Goal: Task Accomplishment & Management: Manage account settings

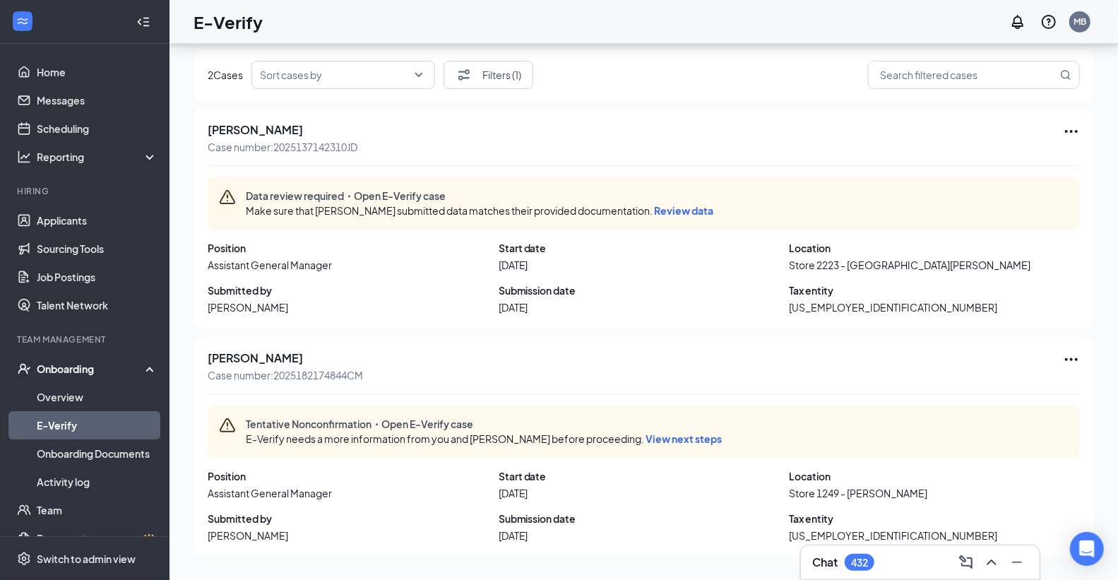
scroll to position [1, 0]
click at [52, 221] on link "Applicants" at bounding box center [97, 219] width 121 height 28
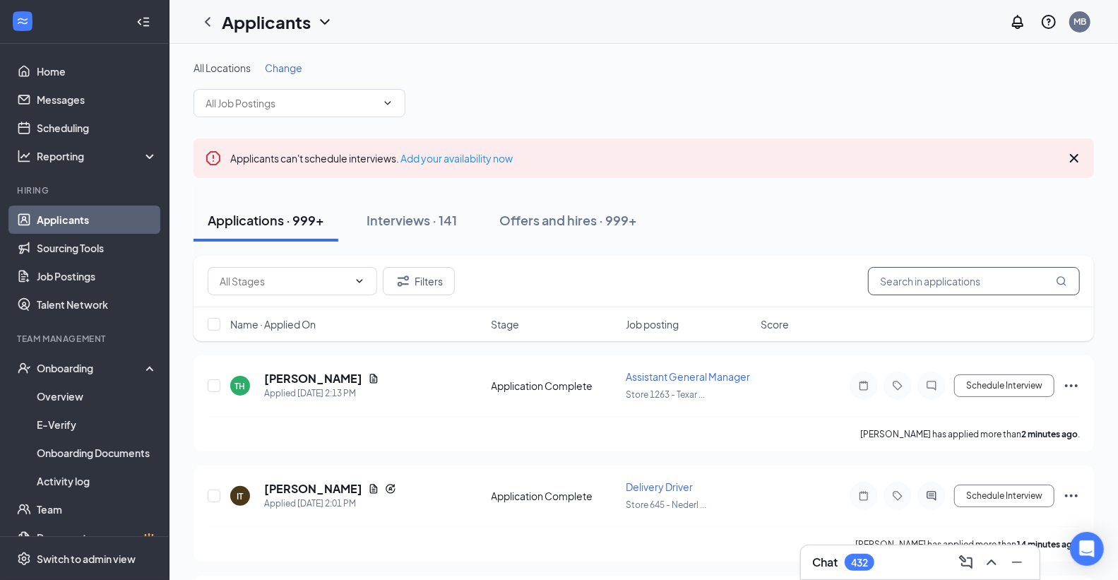
click at [957, 287] on input "text" at bounding box center [974, 281] width 212 height 28
type input "3697"
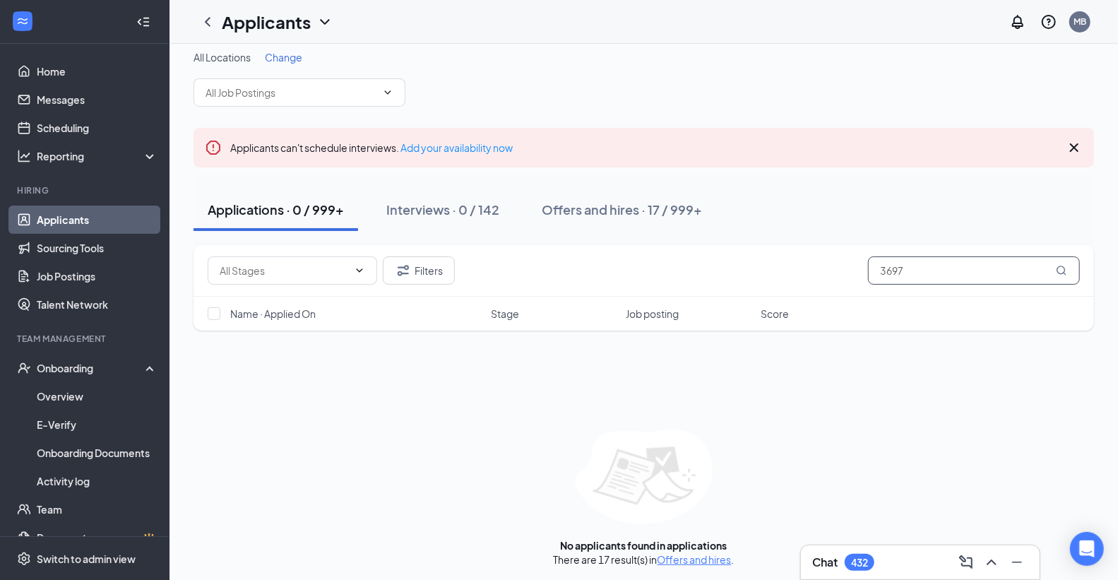
scroll to position [13, 0]
click at [585, 203] on div "Offers and hires · 17 / 999+" at bounding box center [622, 207] width 160 height 18
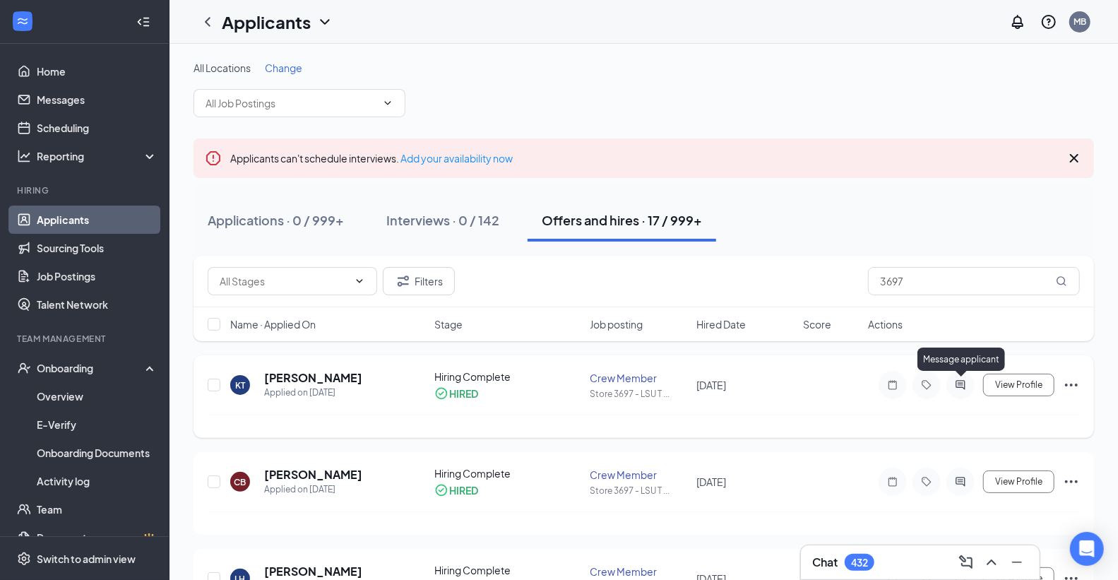
click at [958, 385] on icon "ActiveChat" at bounding box center [960, 384] width 17 height 11
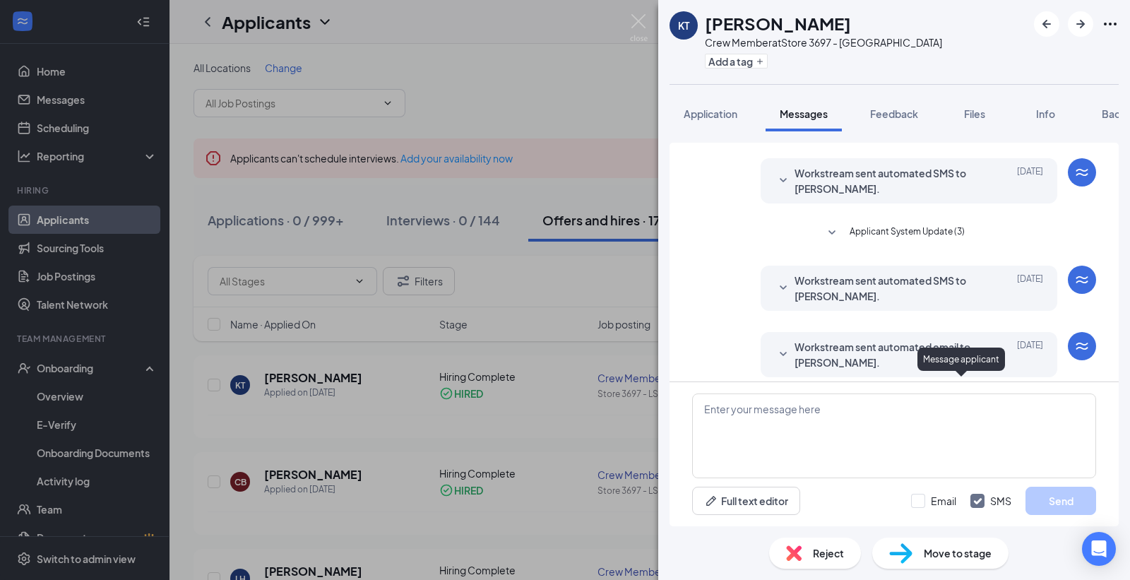
scroll to position [285, 0]
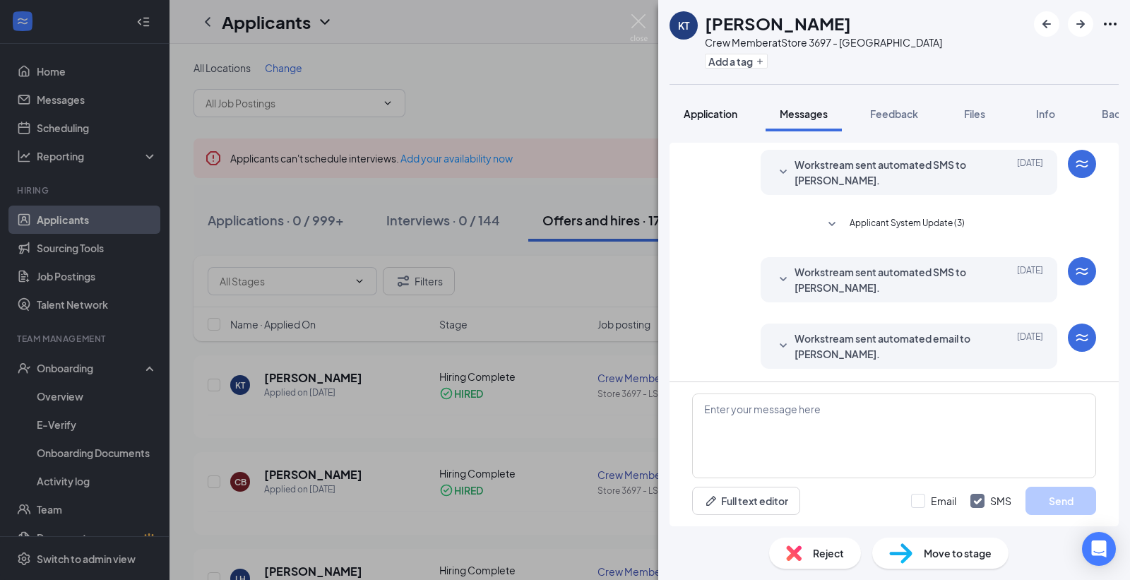
click at [717, 111] on span "Application" at bounding box center [711, 113] width 54 height 13
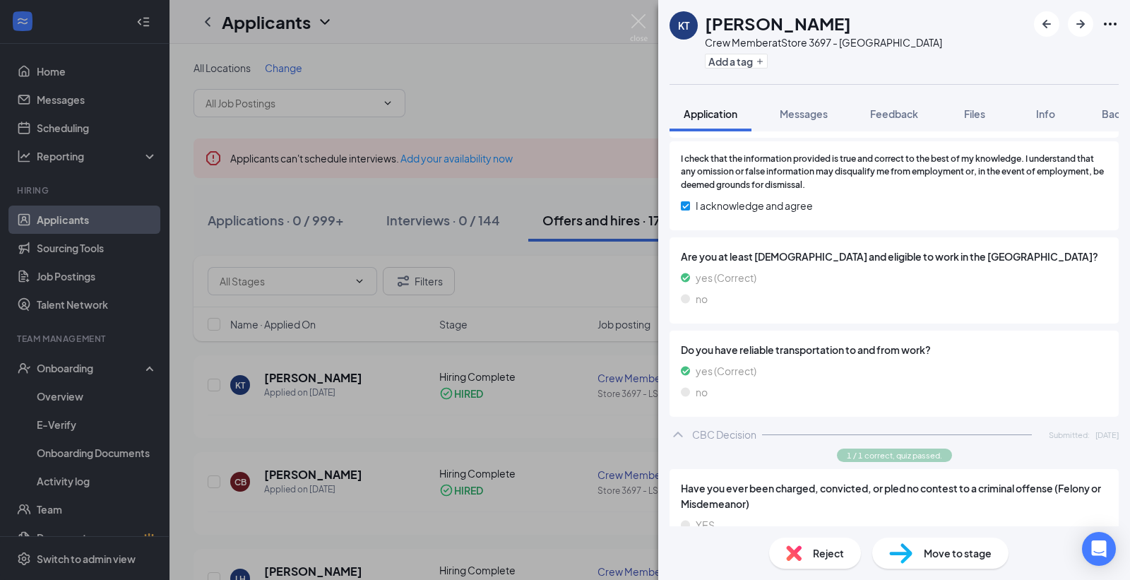
scroll to position [688, 0]
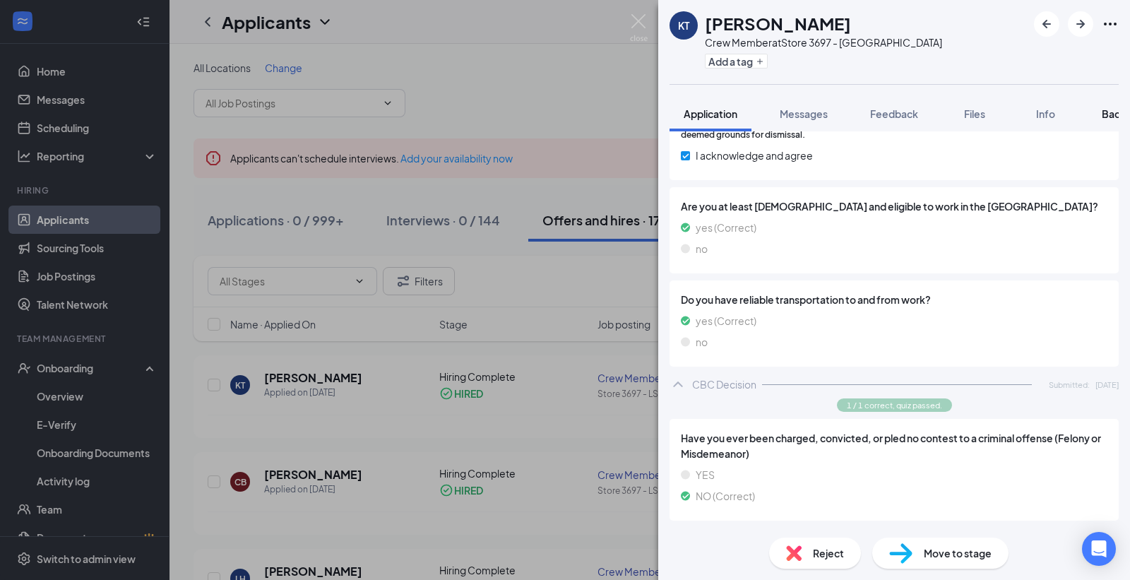
click at [1104, 110] on span "Background" at bounding box center [1131, 113] width 58 height 13
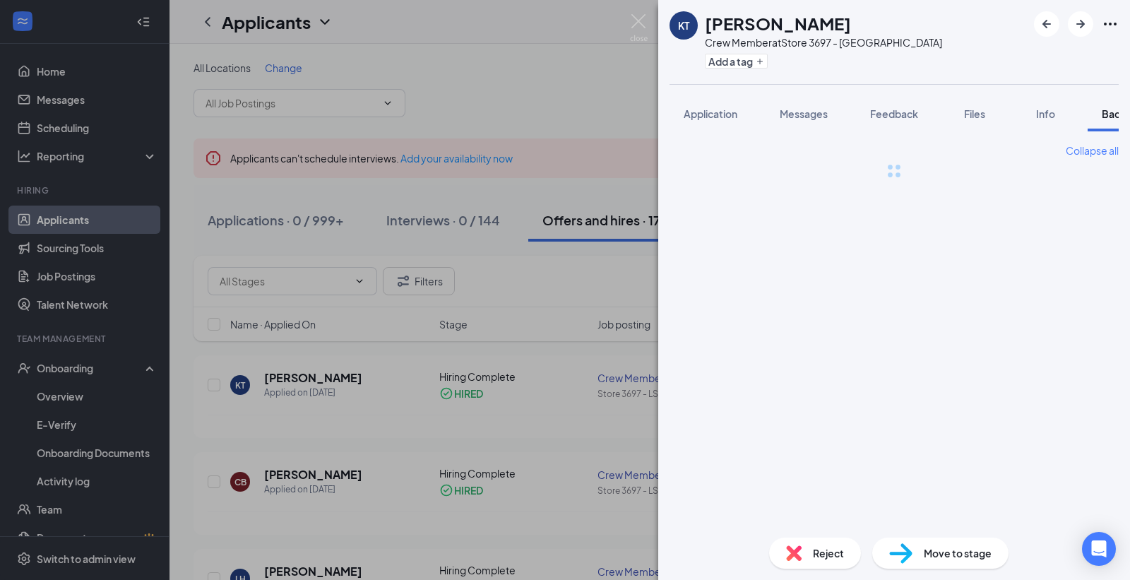
scroll to position [0, 58]
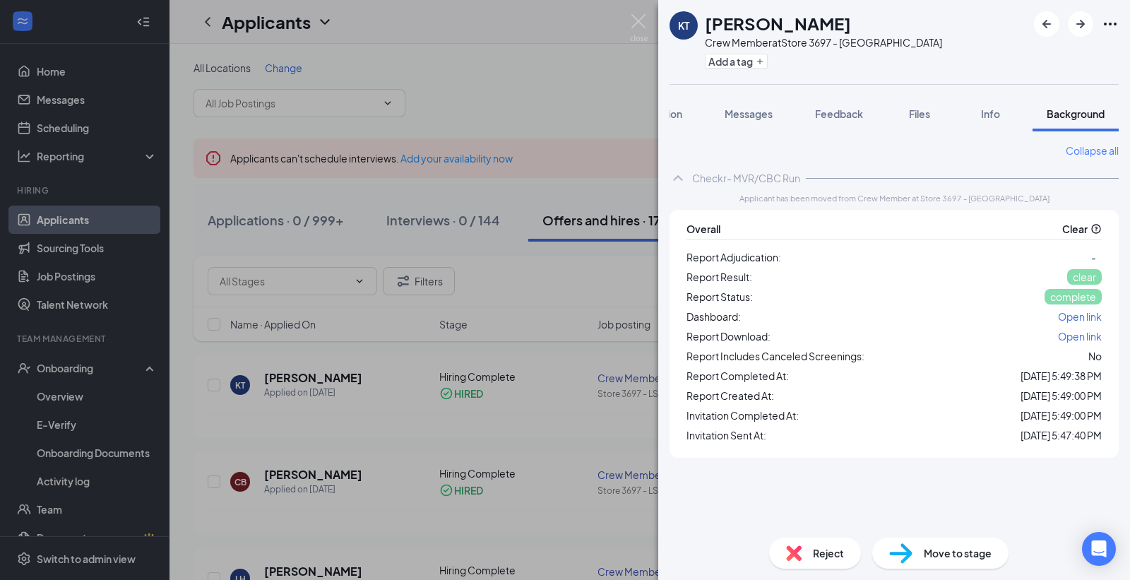
click at [1093, 334] on span "Open link" at bounding box center [1080, 336] width 44 height 13
click at [636, 9] on div "[PERSON_NAME] Crew Member at Store 3697 - [GEOGRAPHIC_DATA] Add a tag Applicati…" at bounding box center [565, 290] width 1130 height 580
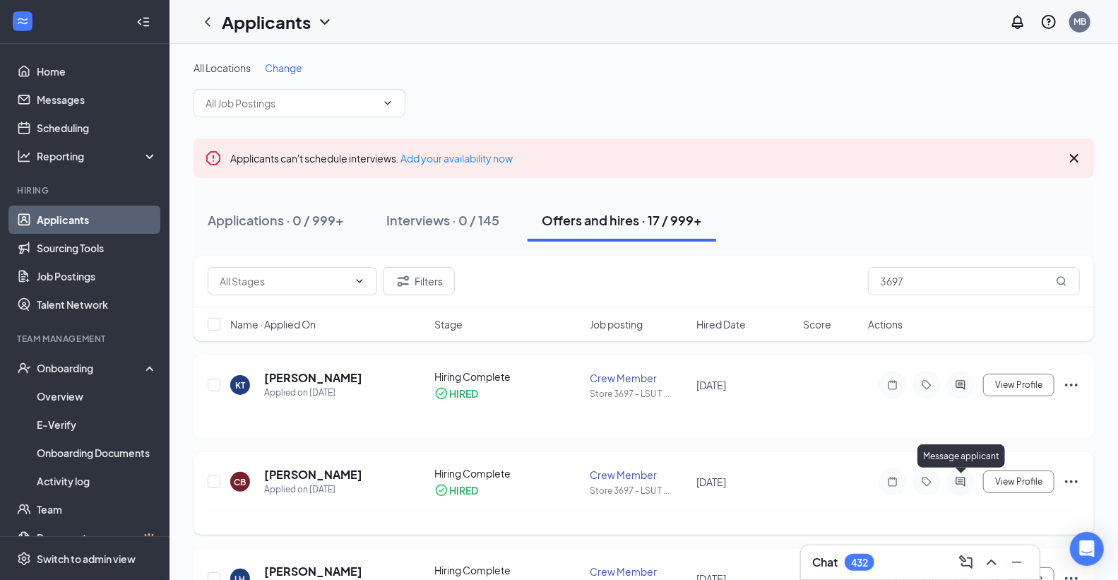
click at [962, 480] on icon "ActiveChat" at bounding box center [960, 481] width 17 height 11
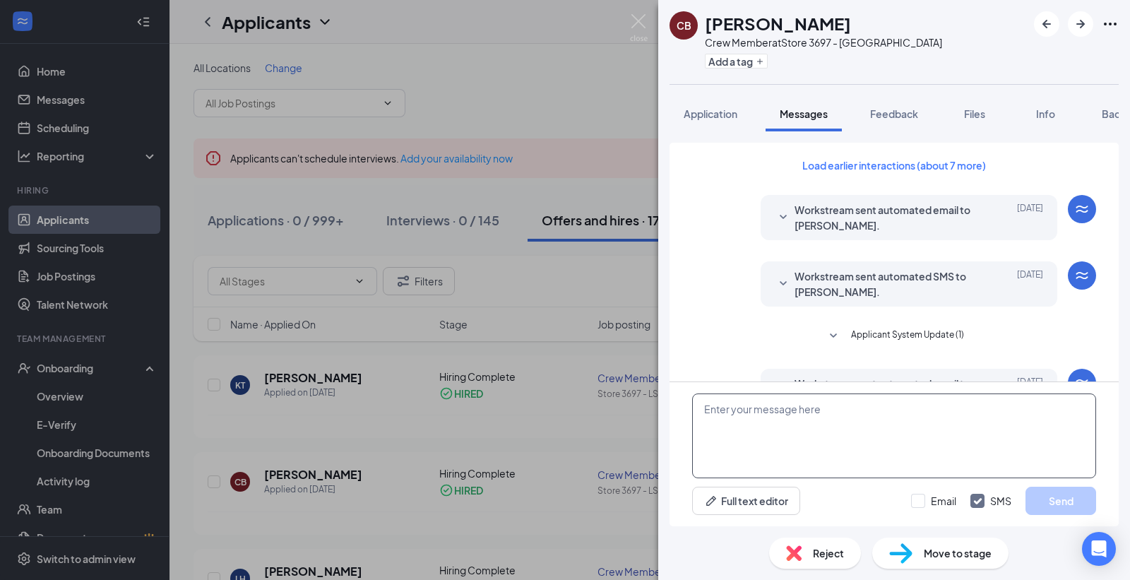
scroll to position [285, 0]
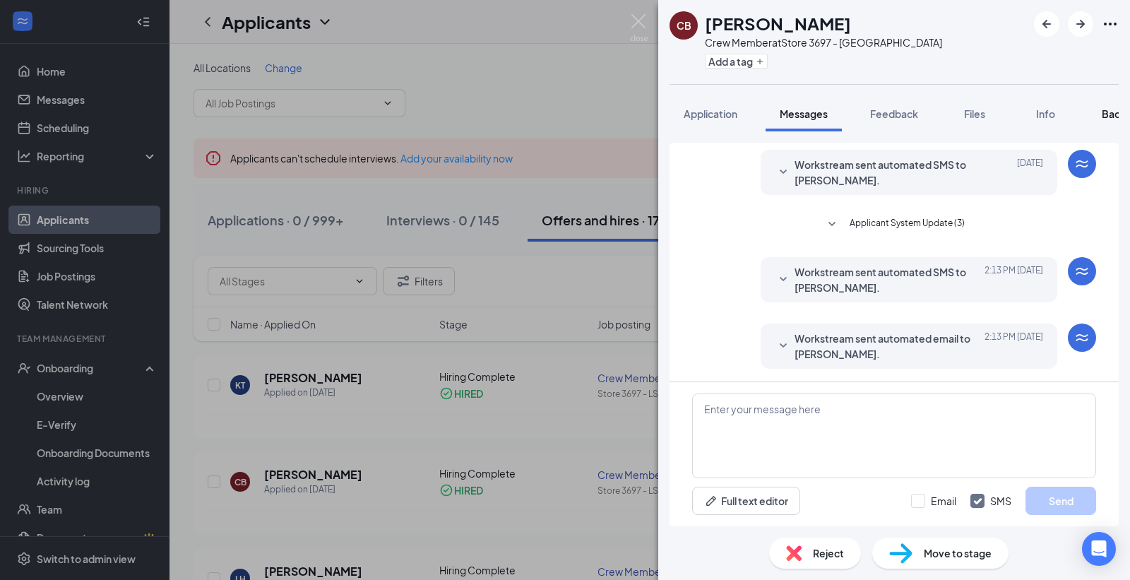
click at [1107, 113] on span "Background" at bounding box center [1131, 113] width 58 height 13
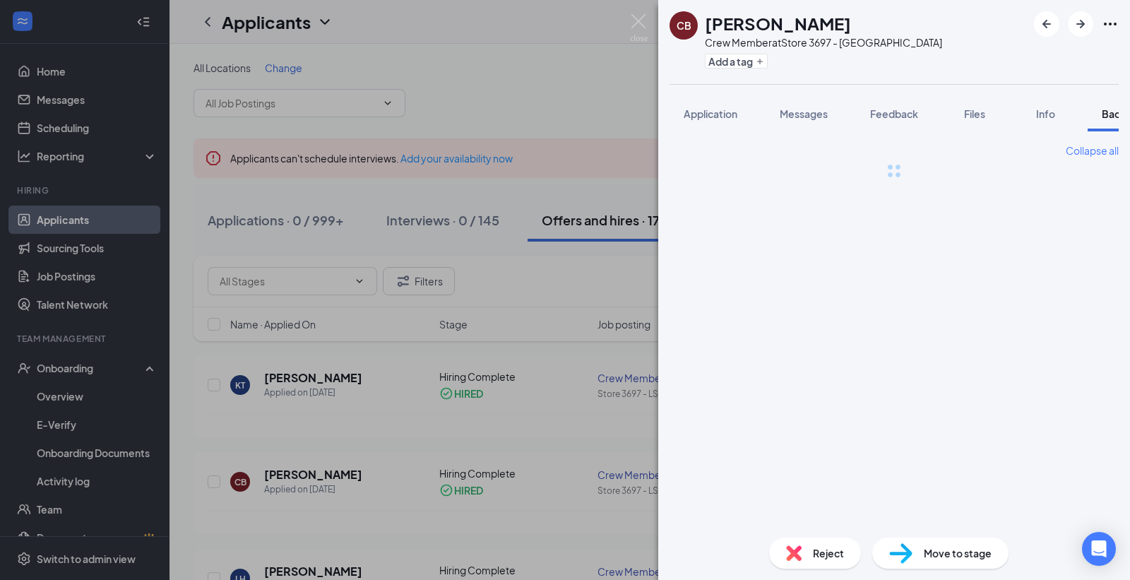
scroll to position [0, 58]
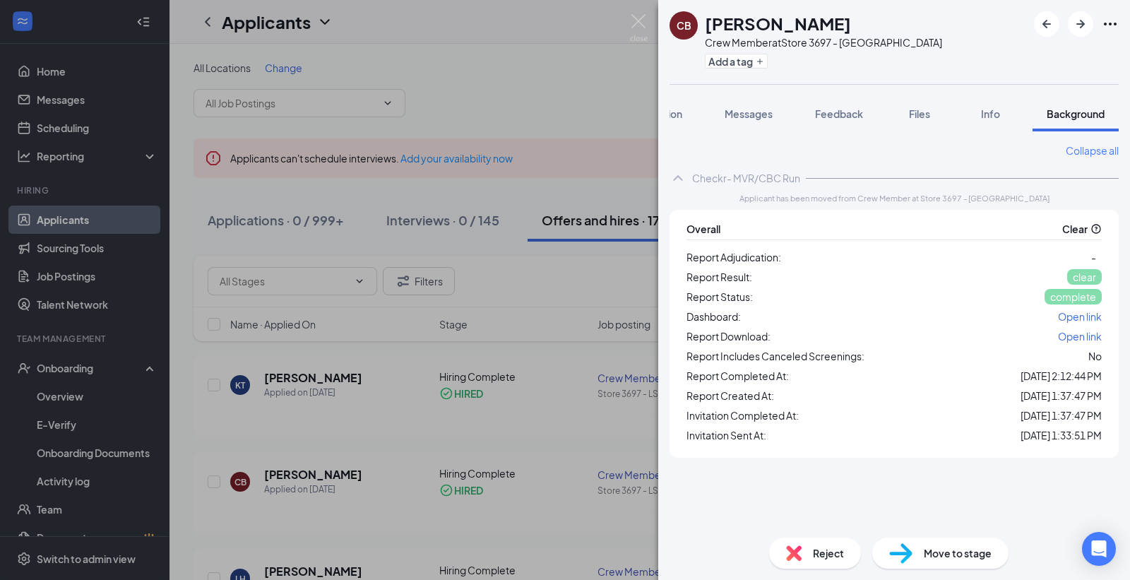
click at [1066, 332] on span "Open link" at bounding box center [1080, 336] width 44 height 13
click at [678, 117] on span "Application" at bounding box center [655, 113] width 54 height 13
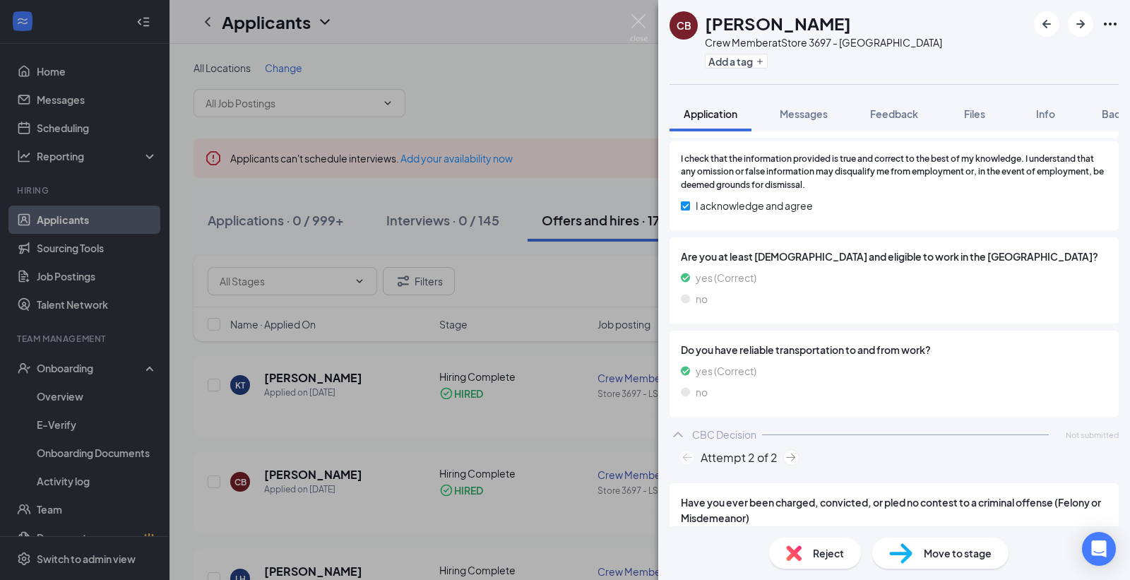
scroll to position [703, 0]
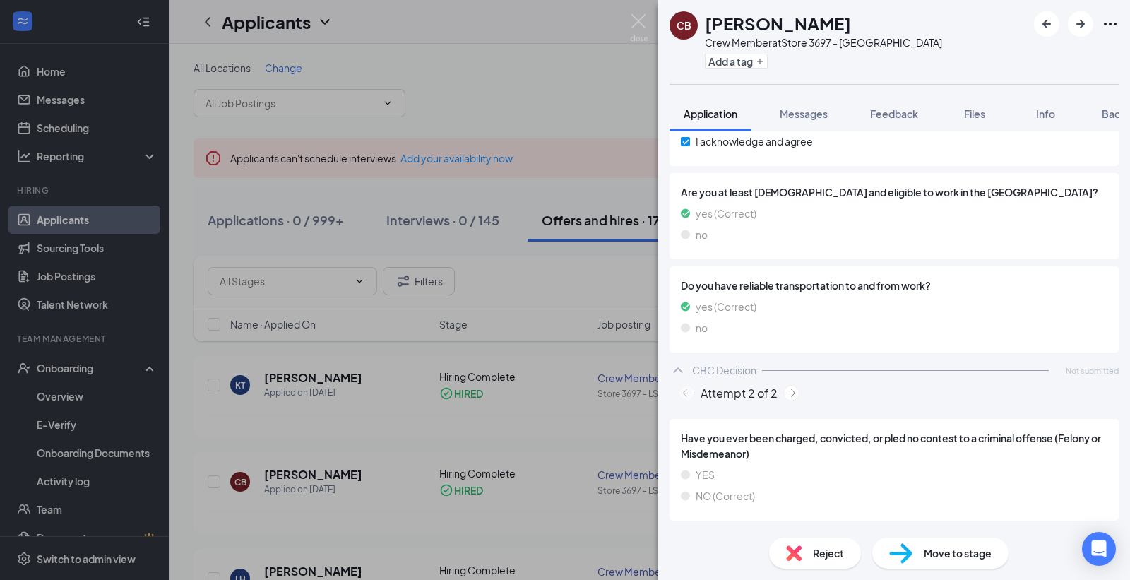
click at [792, 391] on img at bounding box center [791, 393] width 16 height 16
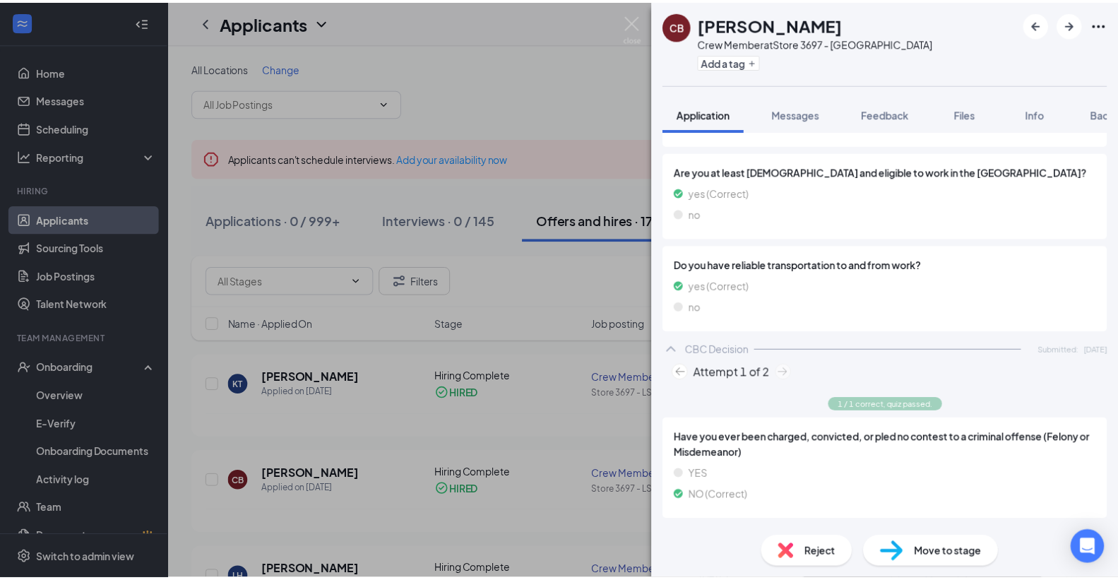
scroll to position [723, 0]
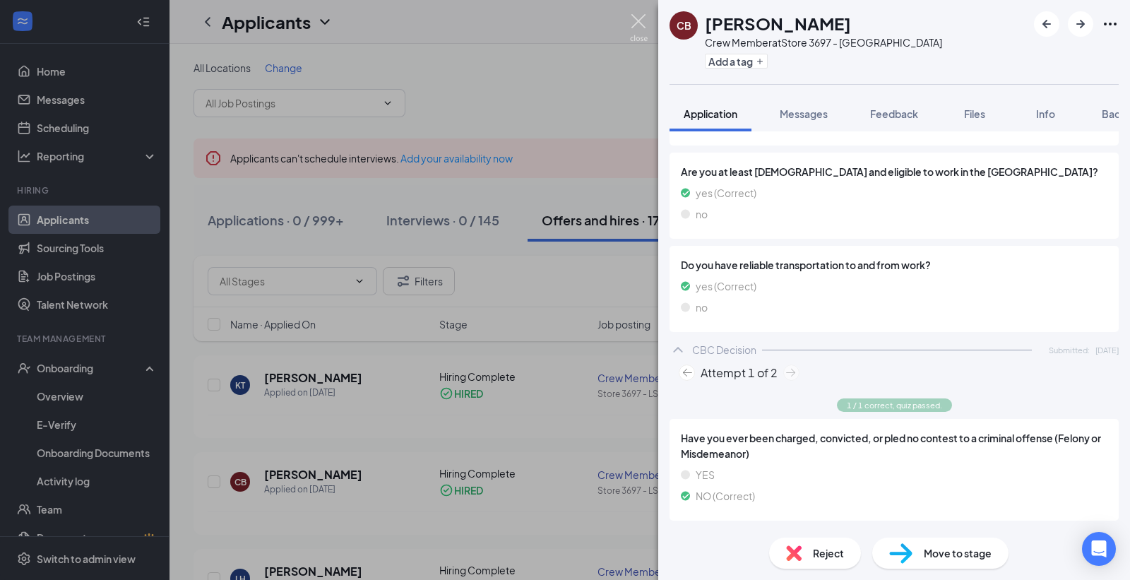
click at [631, 16] on img at bounding box center [639, 28] width 18 height 28
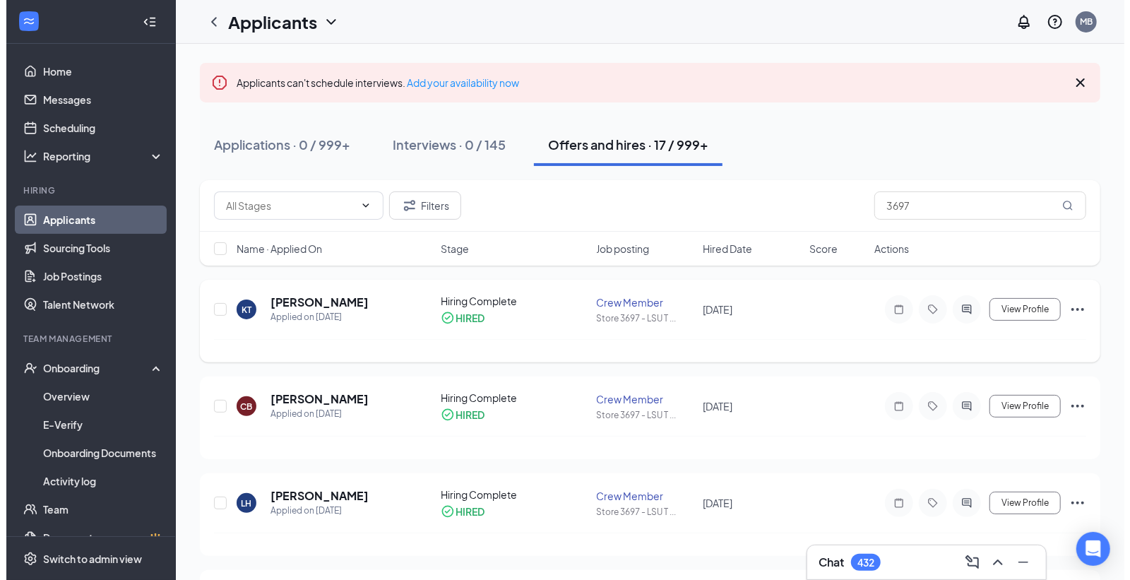
scroll to position [157, 0]
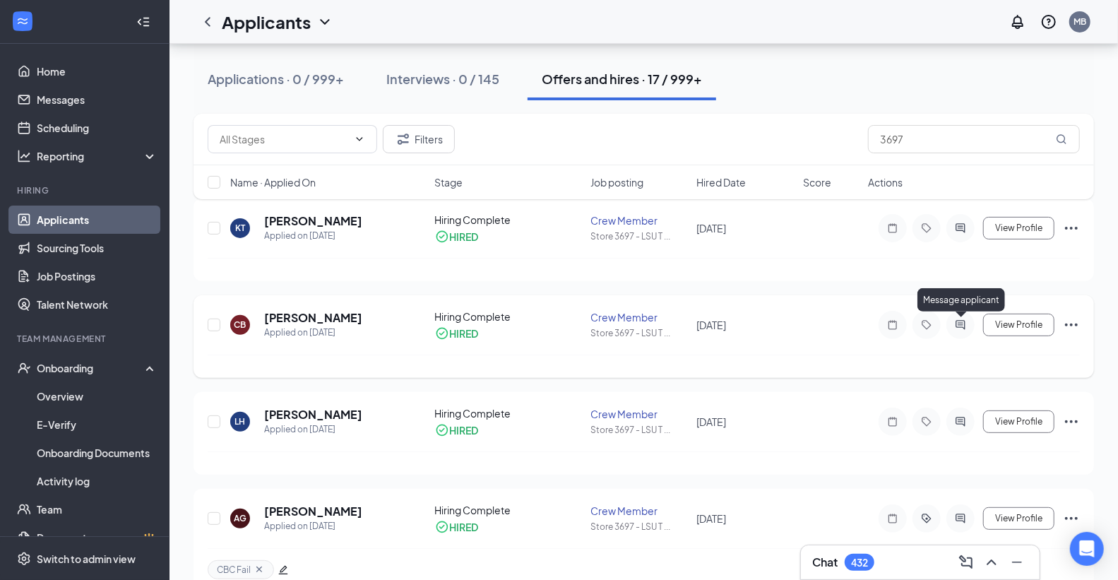
click at [964, 319] on icon "ActiveChat" at bounding box center [960, 324] width 17 height 11
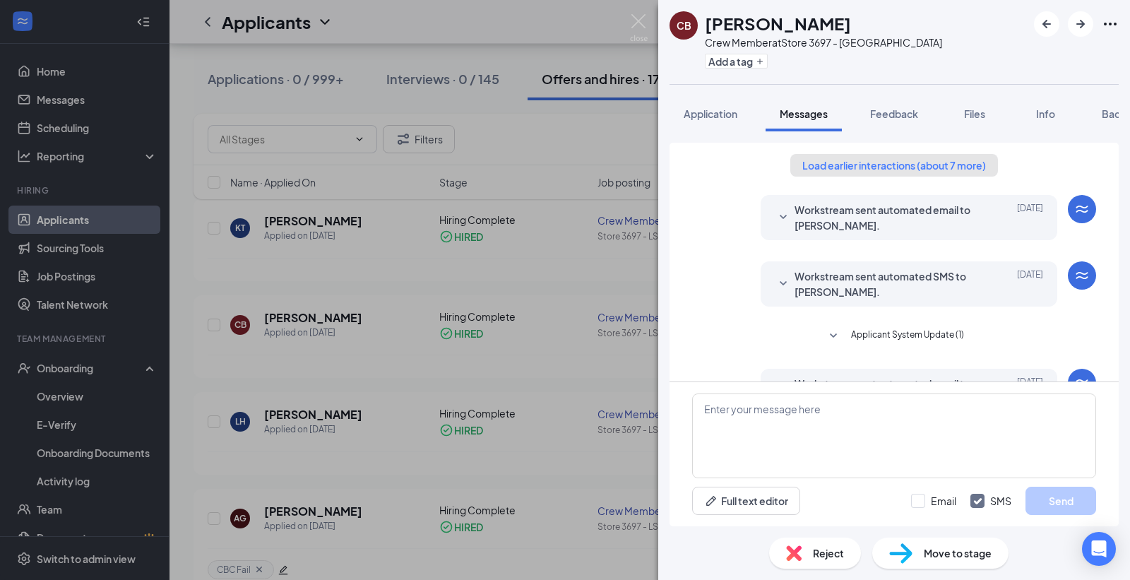
click at [849, 166] on button "Load earlier interactions (about 7 more)" at bounding box center [894, 165] width 208 height 23
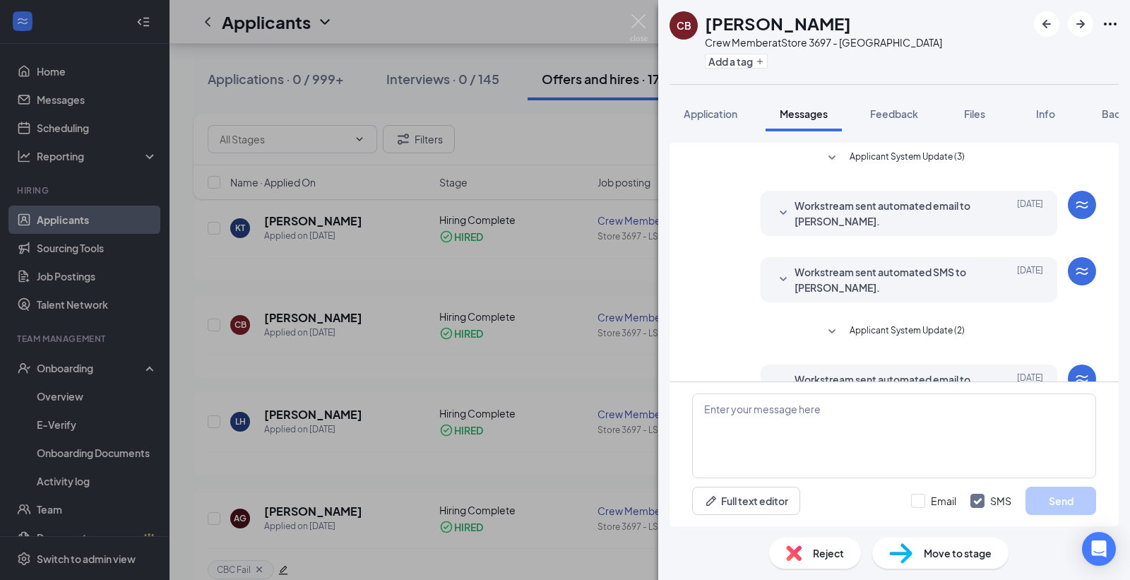
click at [826, 323] on icon "SmallChevronDown" at bounding box center [831, 331] width 17 height 17
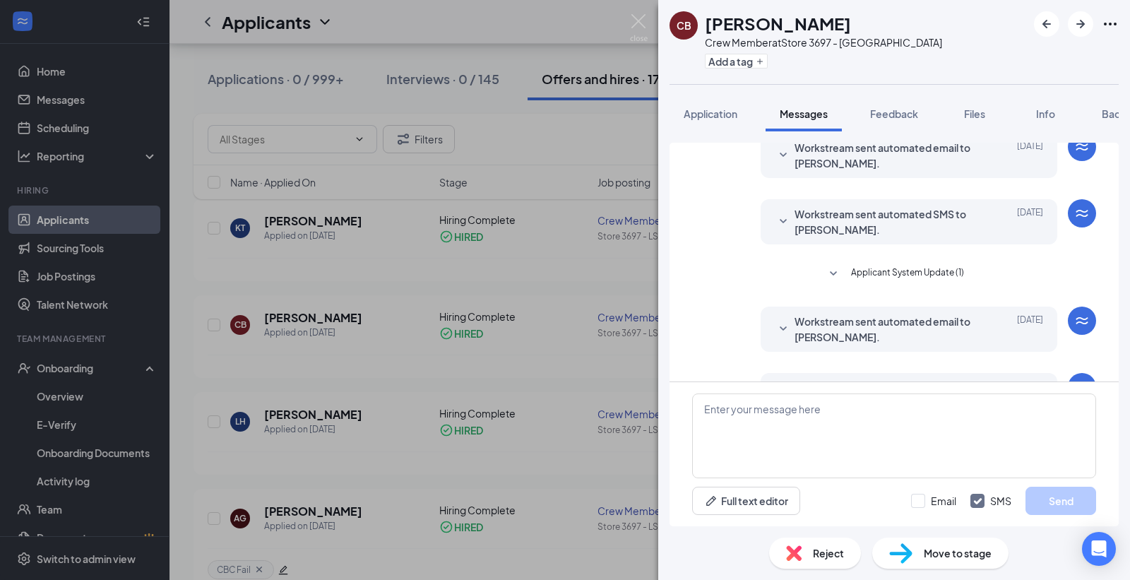
scroll to position [314, 0]
click at [775, 215] on icon "SmallChevronDown" at bounding box center [783, 220] width 17 height 17
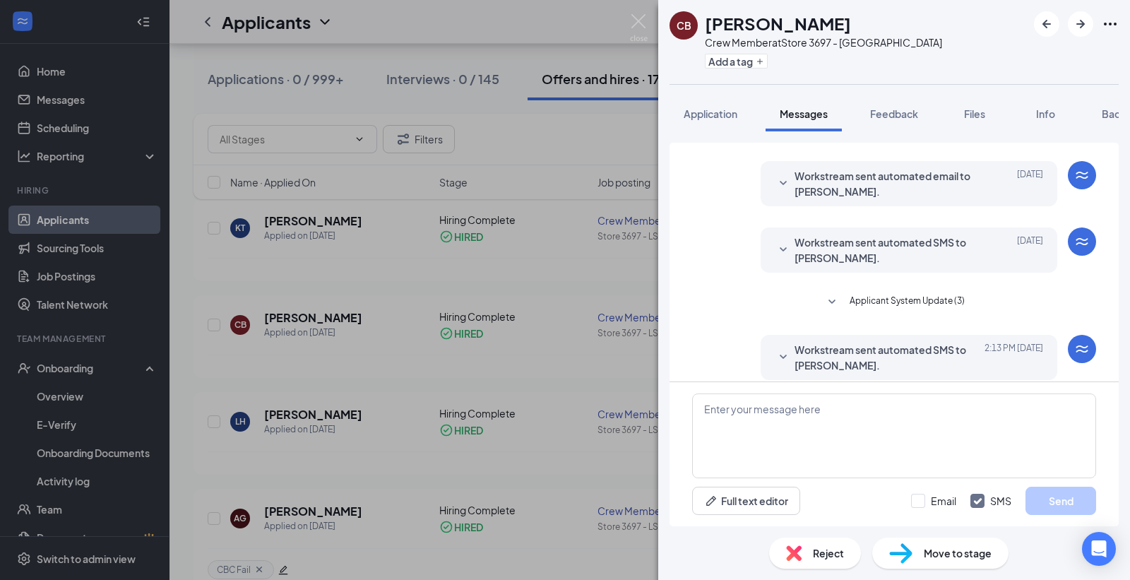
scroll to position [549, 0]
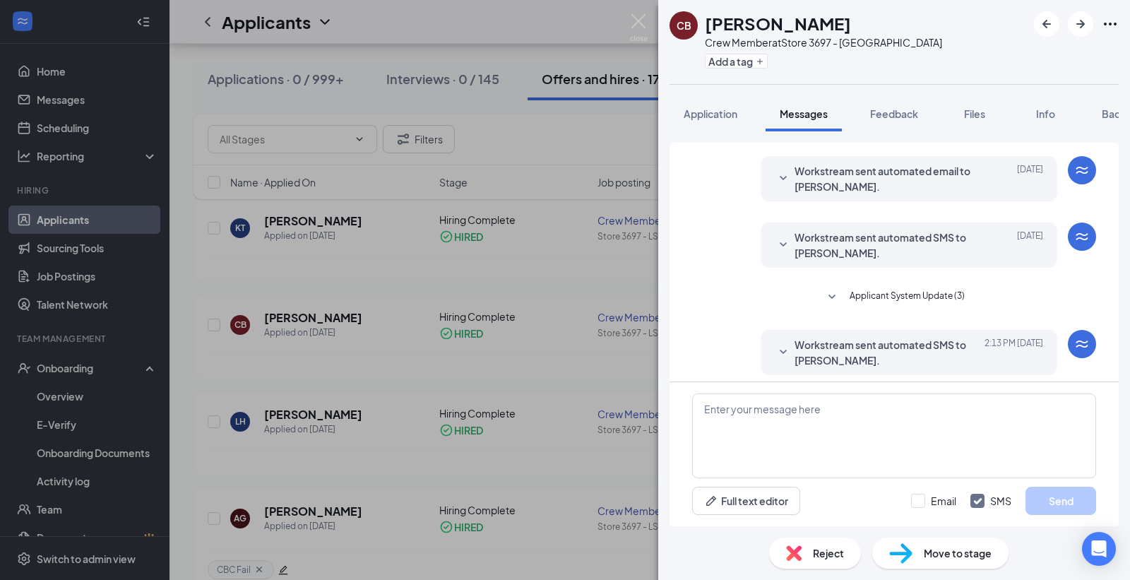
click at [873, 306] on span "Applicant System Update (3)" at bounding box center [906, 297] width 115 height 17
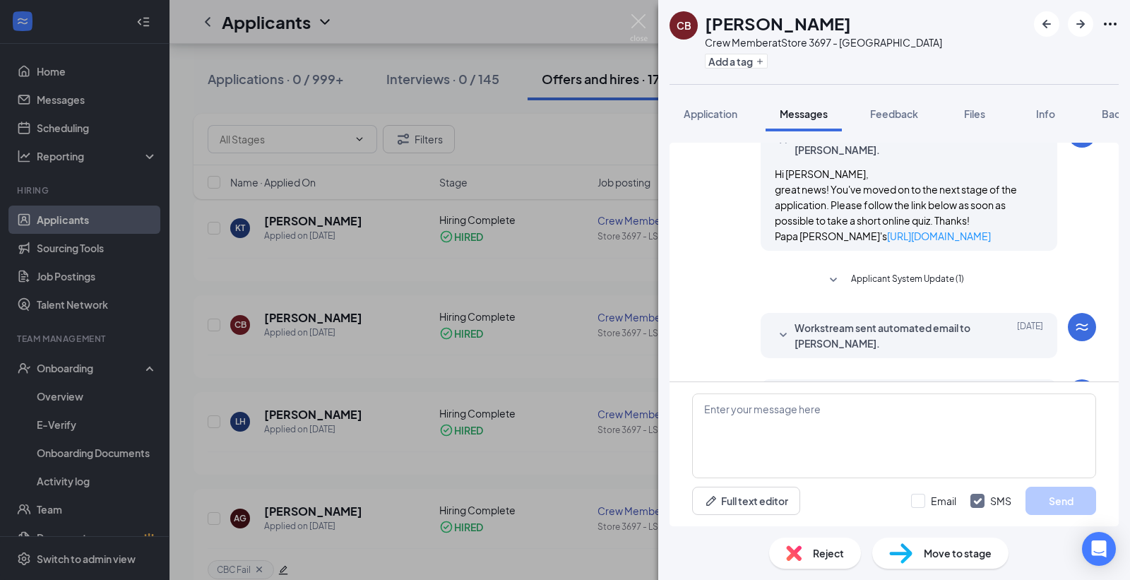
scroll to position [157, 0]
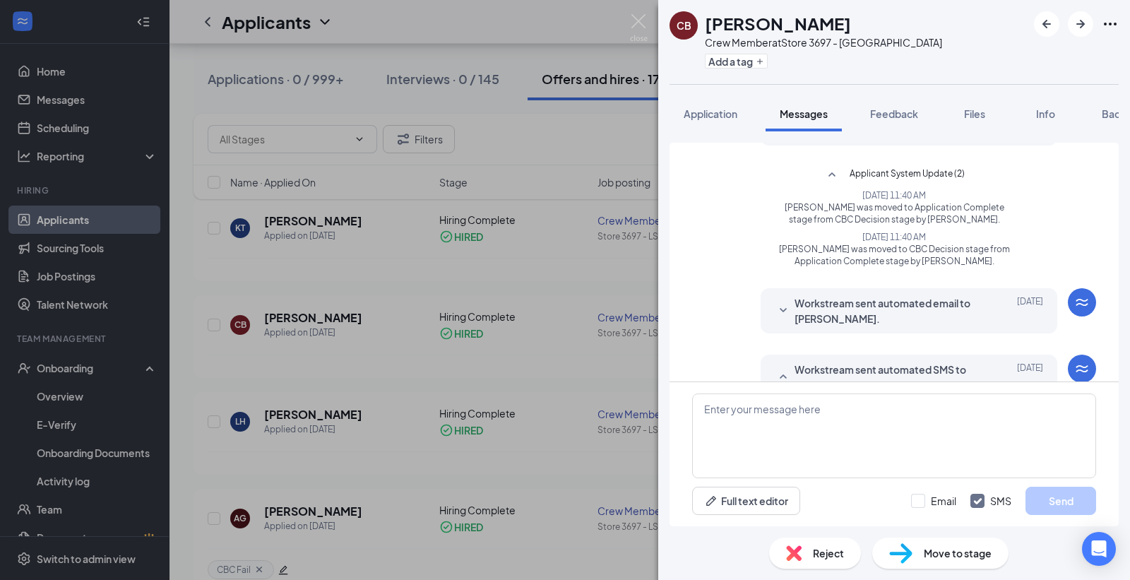
click at [775, 309] on icon "SmallChevronDown" at bounding box center [783, 310] width 17 height 17
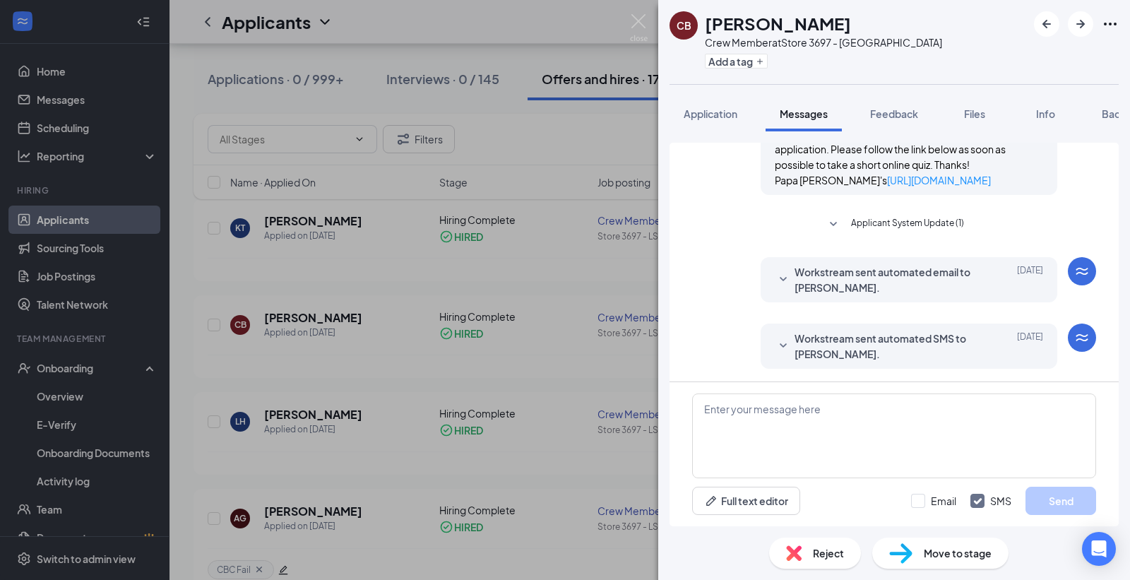
scroll to position [926, 0]
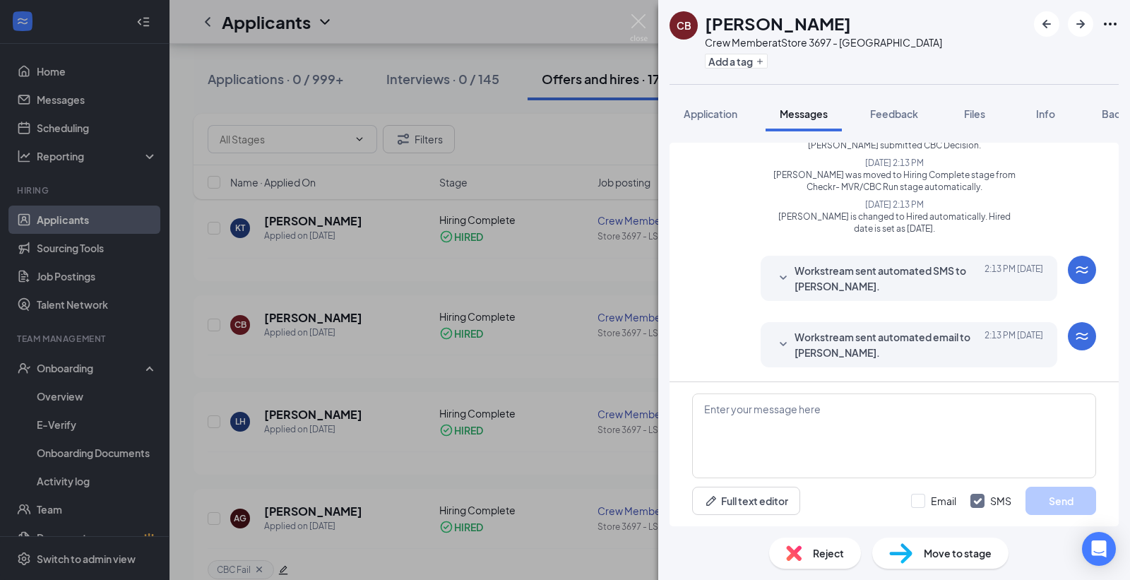
click at [780, 345] on icon "SmallChevronDown" at bounding box center [783, 344] width 7 height 4
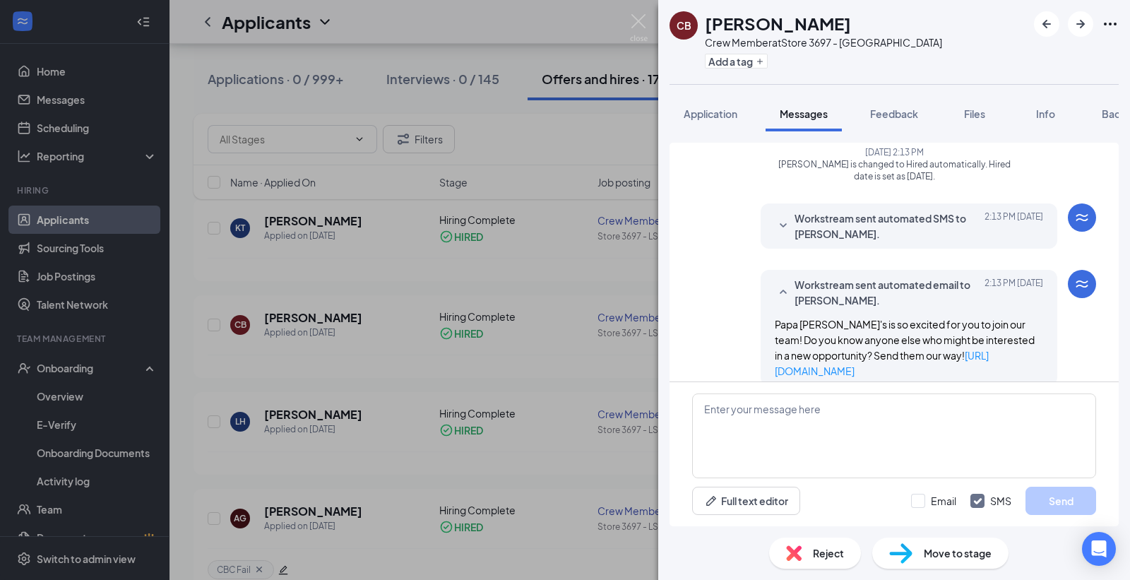
scroll to position [997, 0]
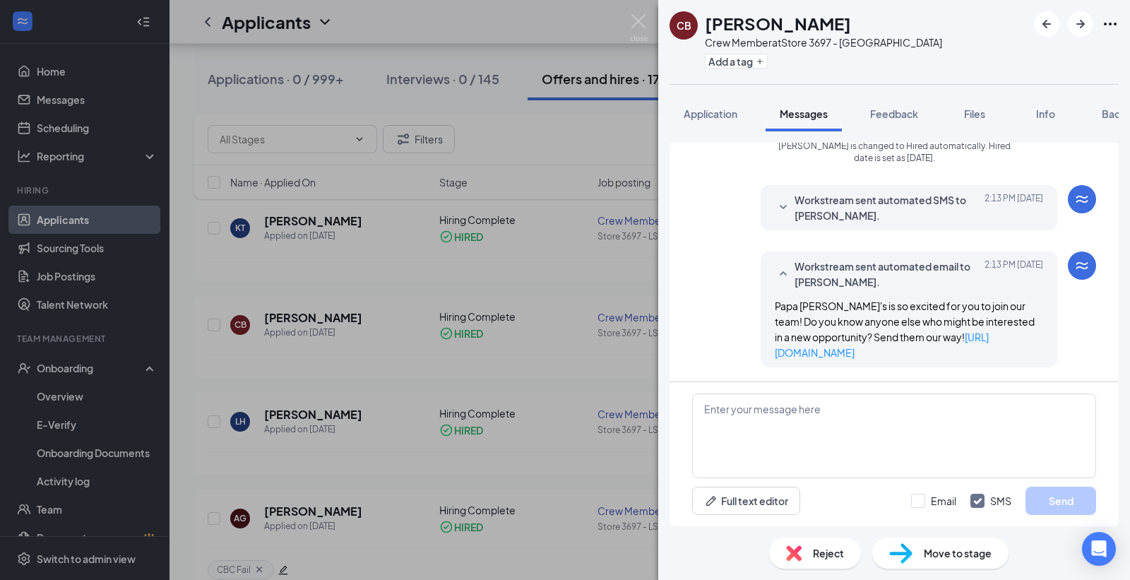
click at [775, 201] on icon "SmallChevronDown" at bounding box center [783, 207] width 17 height 17
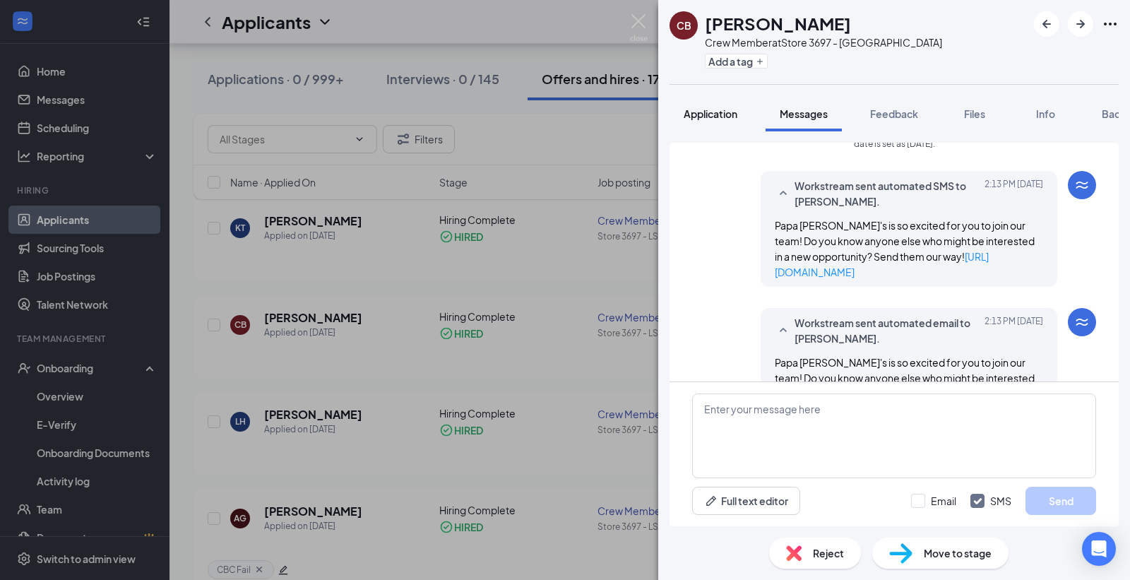
click at [707, 108] on span "Application" at bounding box center [711, 113] width 54 height 13
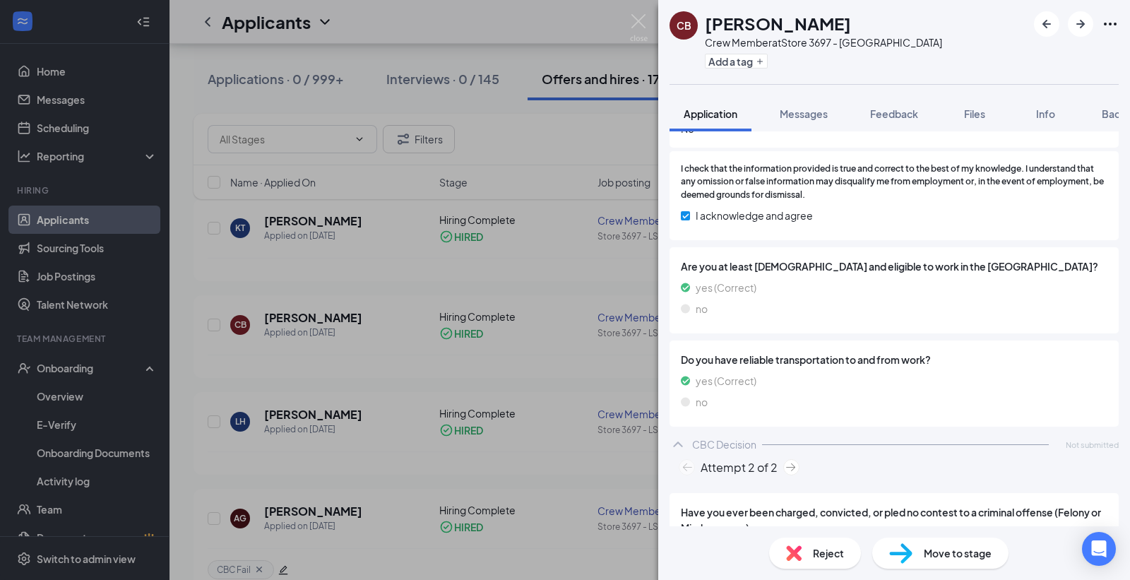
scroll to position [703, 0]
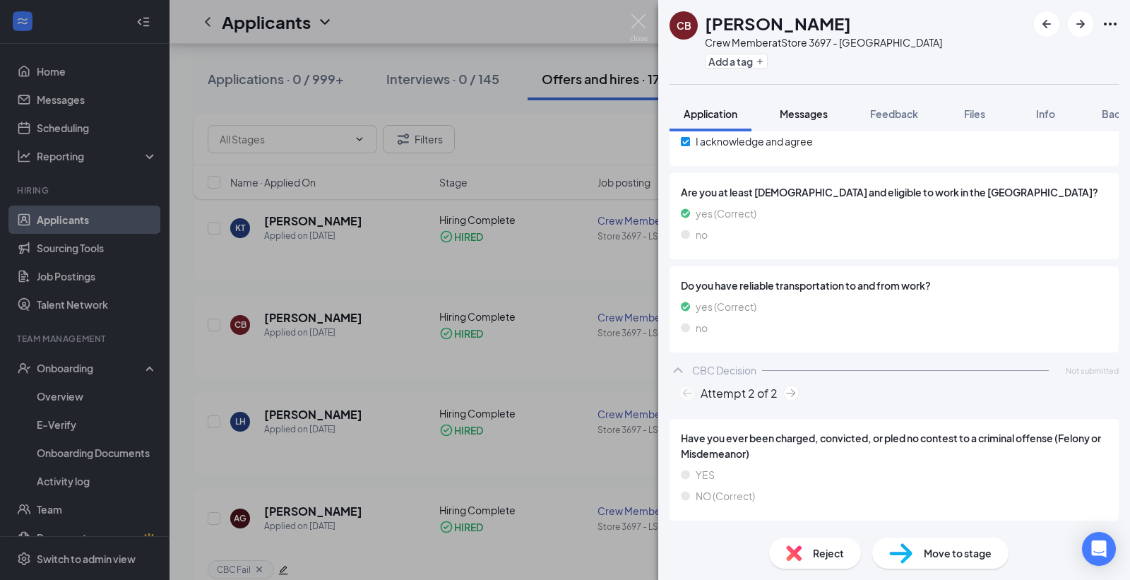
click at [810, 112] on span "Messages" at bounding box center [804, 113] width 48 height 13
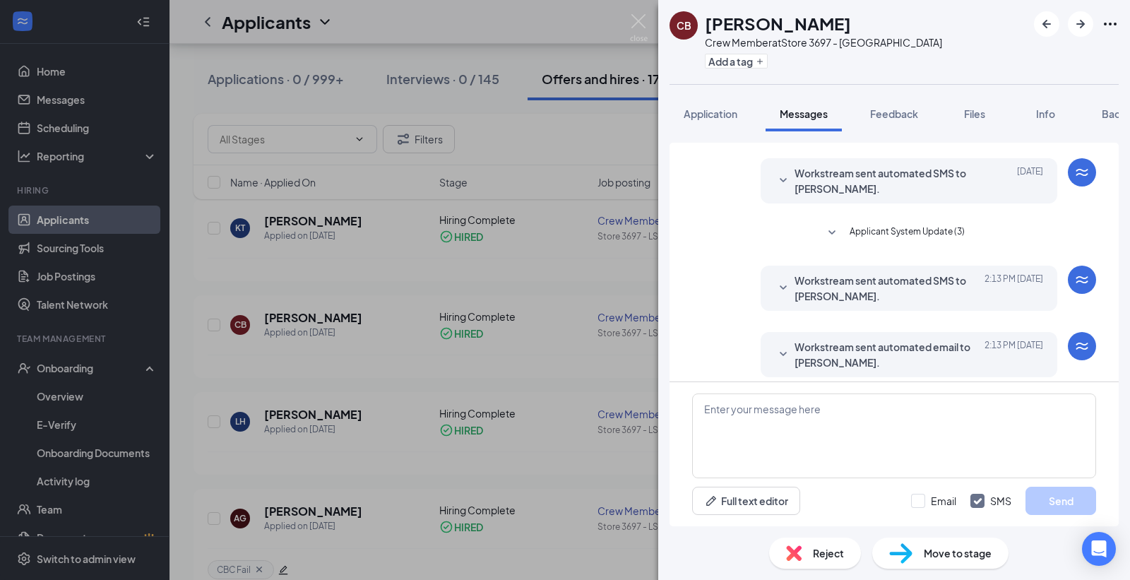
scroll to position [285, 0]
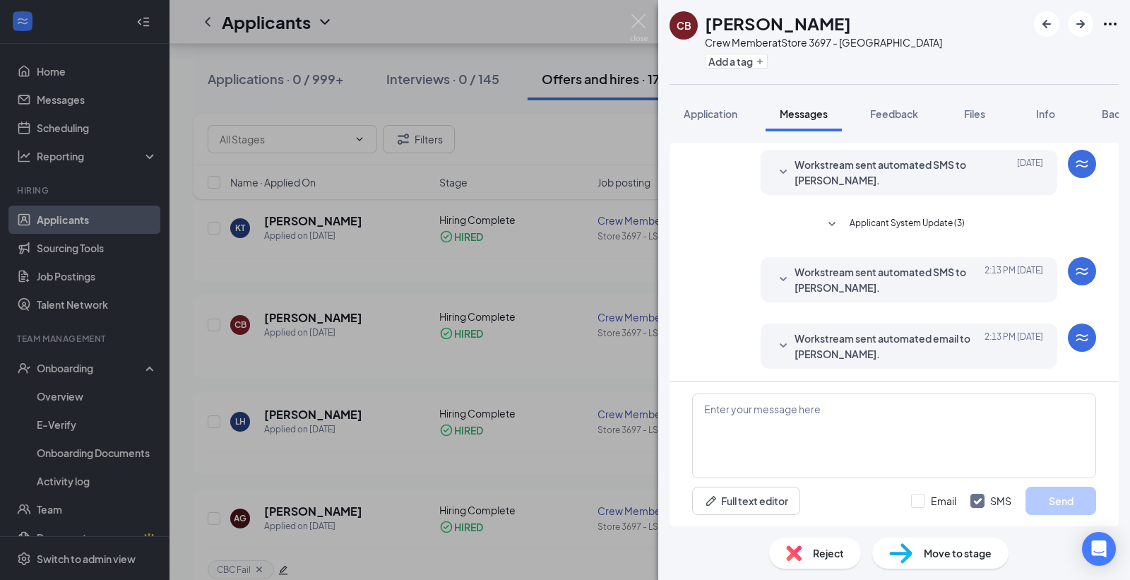
click at [775, 167] on icon "SmallChevronDown" at bounding box center [783, 172] width 17 height 17
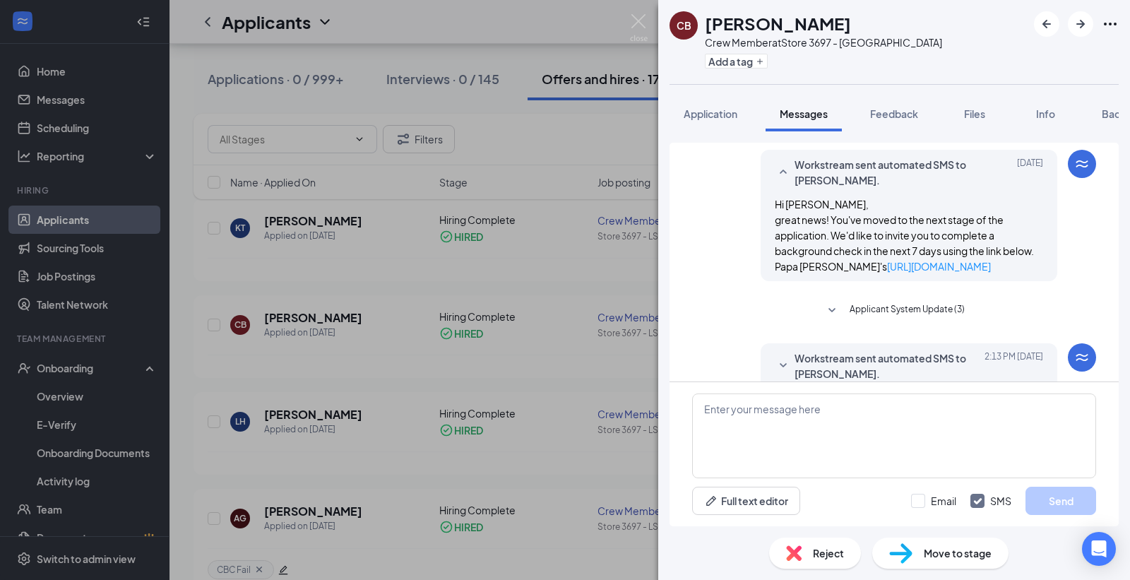
click at [872, 319] on span "Applicant System Update (3)" at bounding box center [906, 310] width 115 height 17
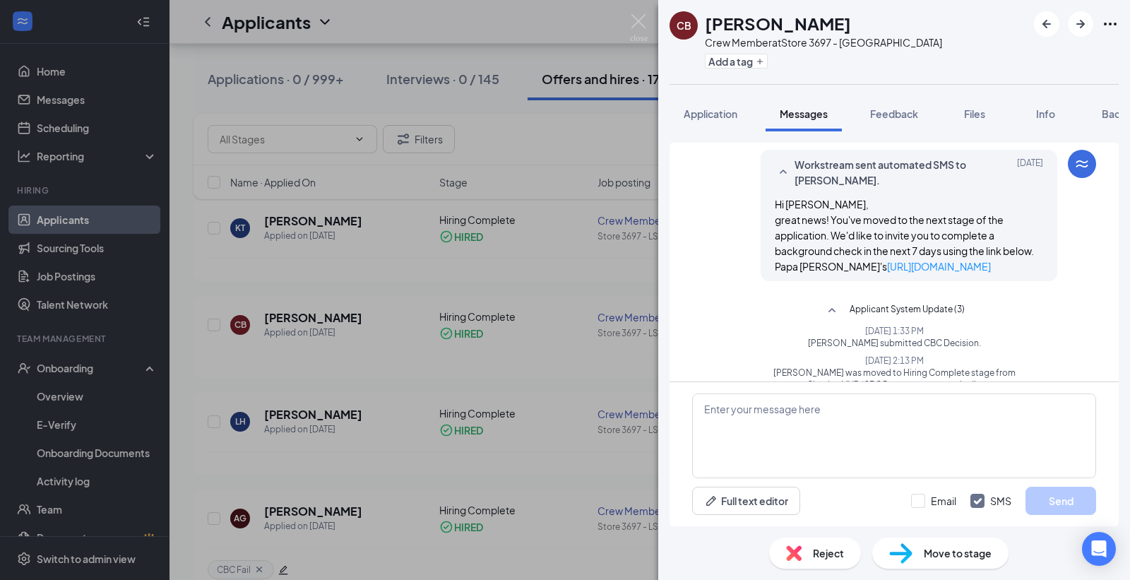
scroll to position [497, 0]
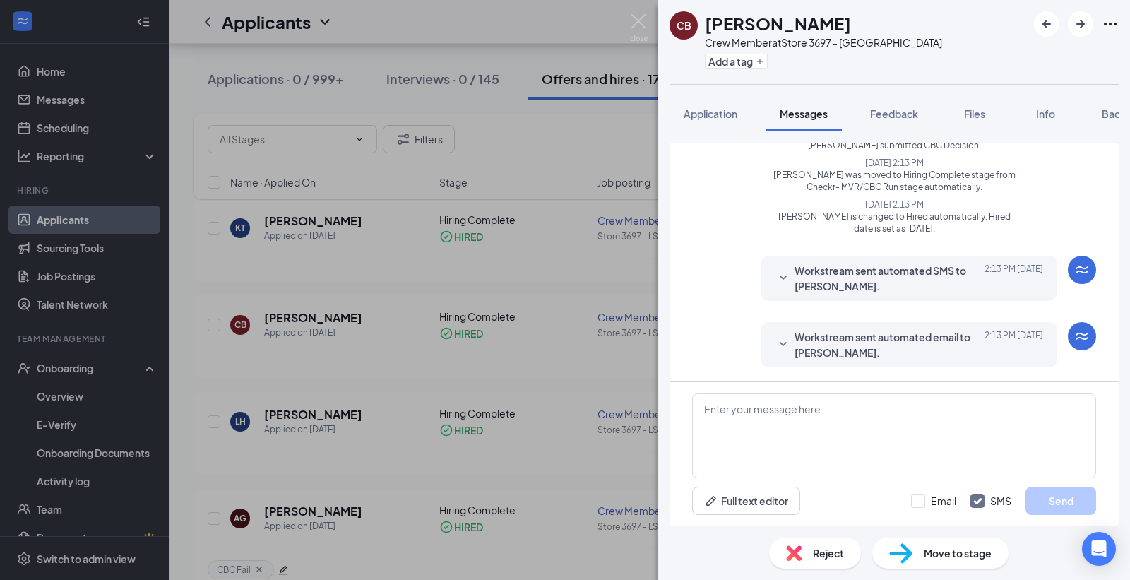
click at [775, 270] on icon "SmallChevronDown" at bounding box center [783, 278] width 17 height 17
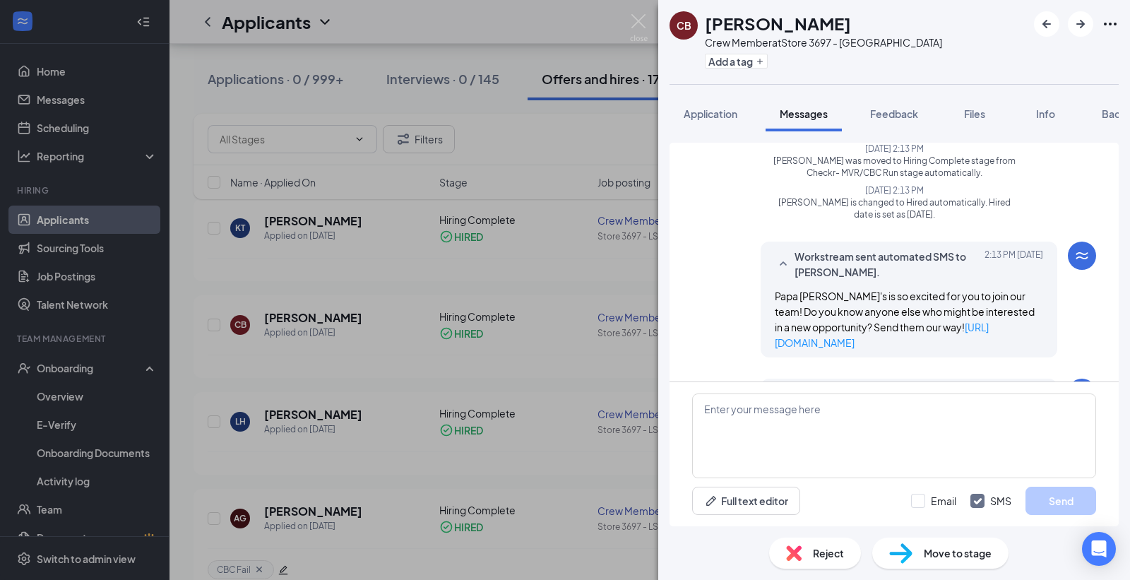
scroll to position [568, 0]
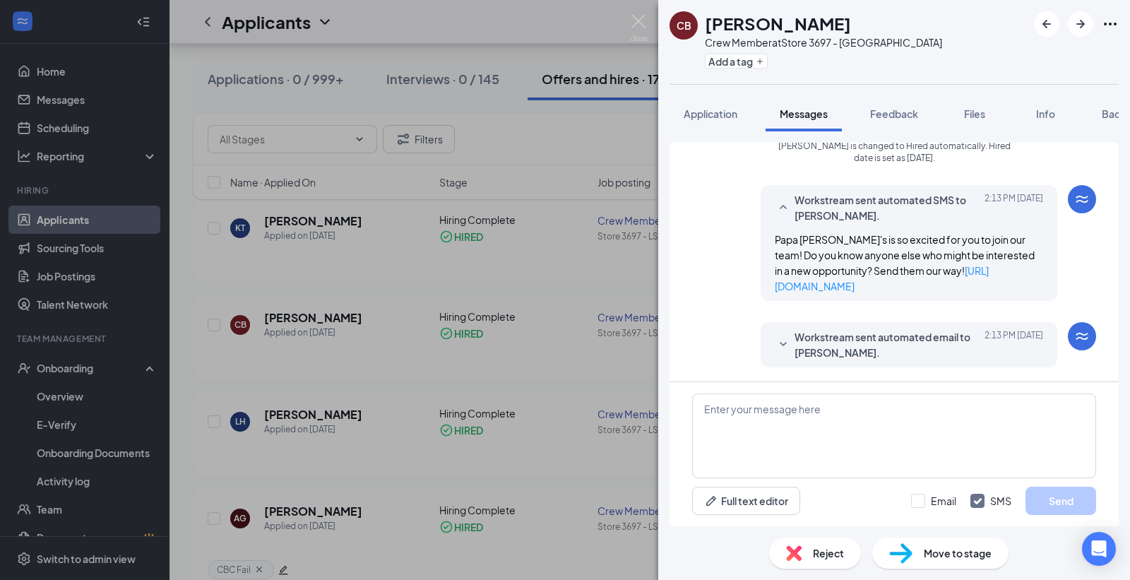
click at [775, 340] on icon "SmallChevronDown" at bounding box center [783, 344] width 17 height 17
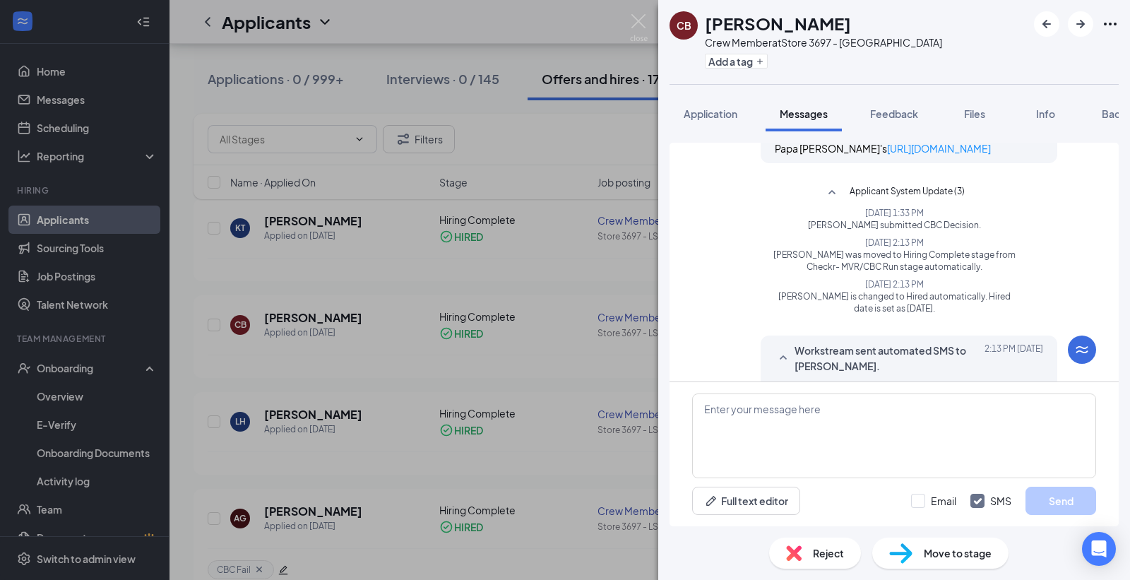
scroll to position [167, 0]
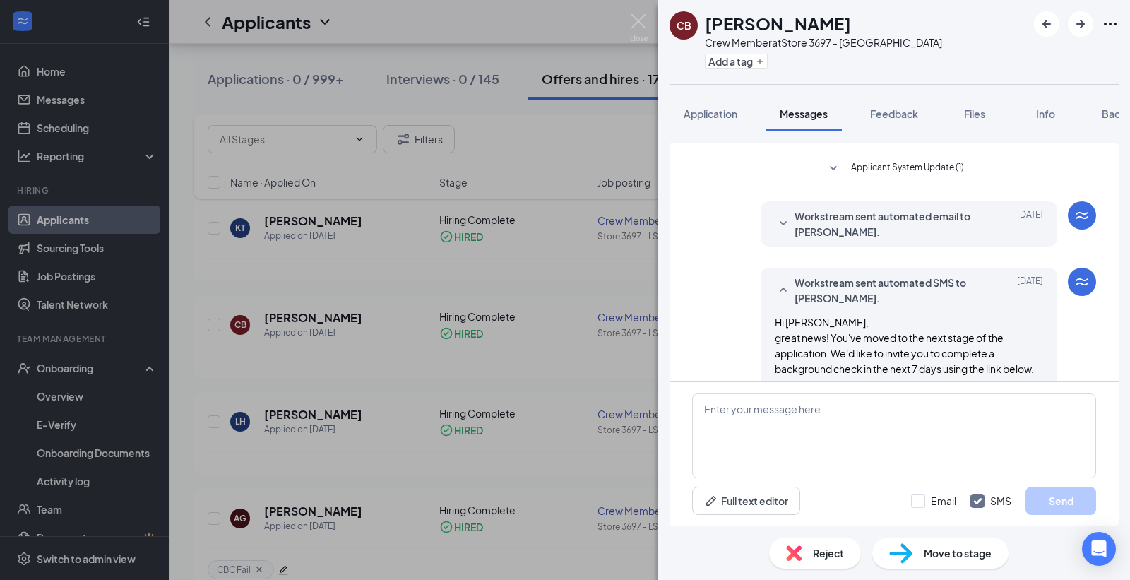
click at [828, 165] on icon "SmallChevronDown" at bounding box center [833, 168] width 17 height 17
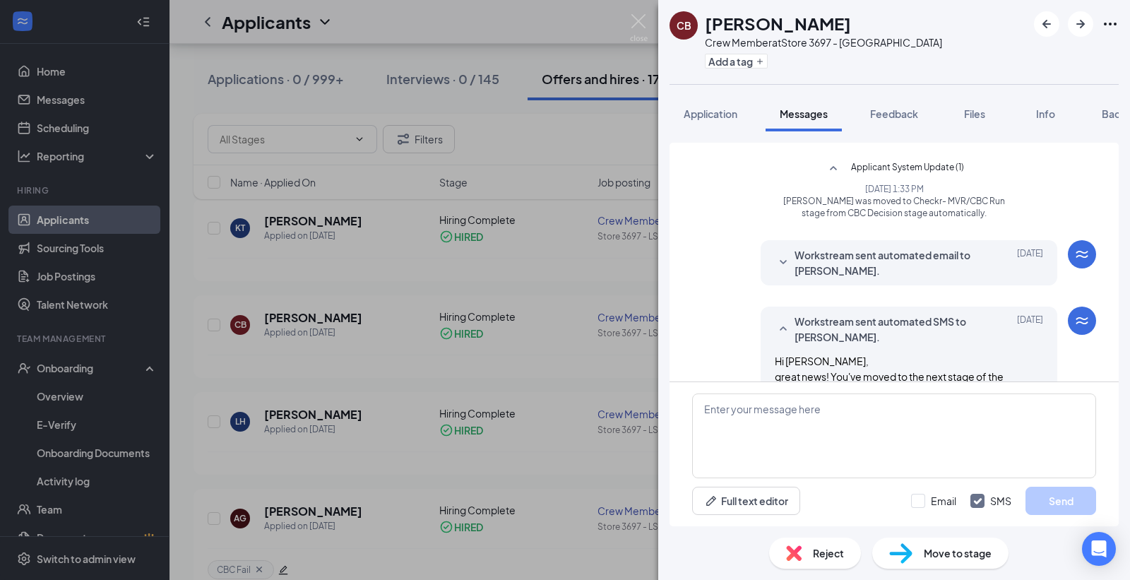
click at [780, 261] on icon "SmallChevronDown" at bounding box center [783, 262] width 7 height 4
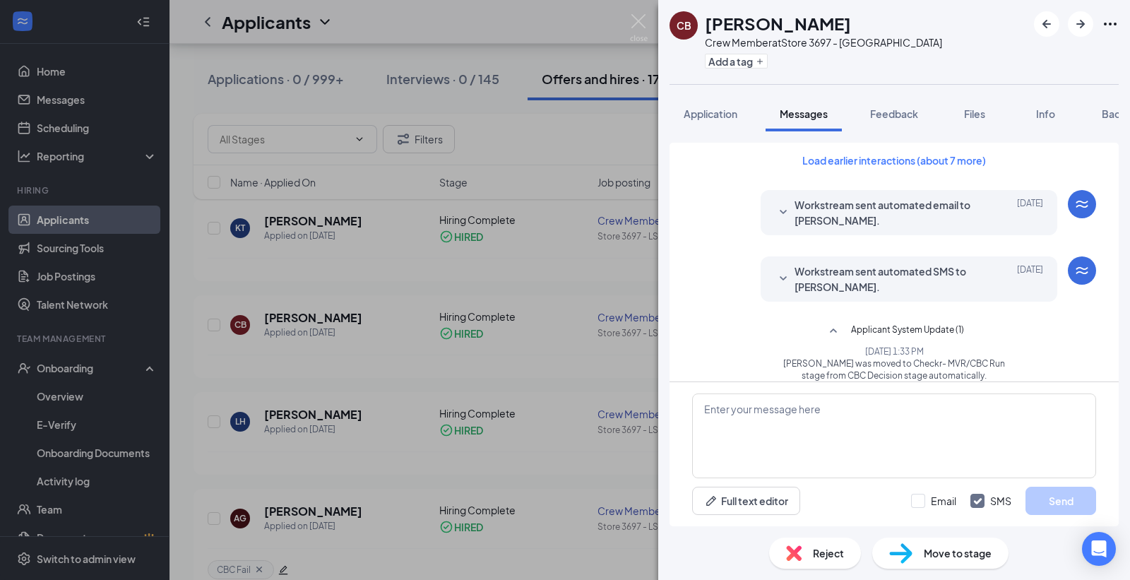
scroll to position [0, 0]
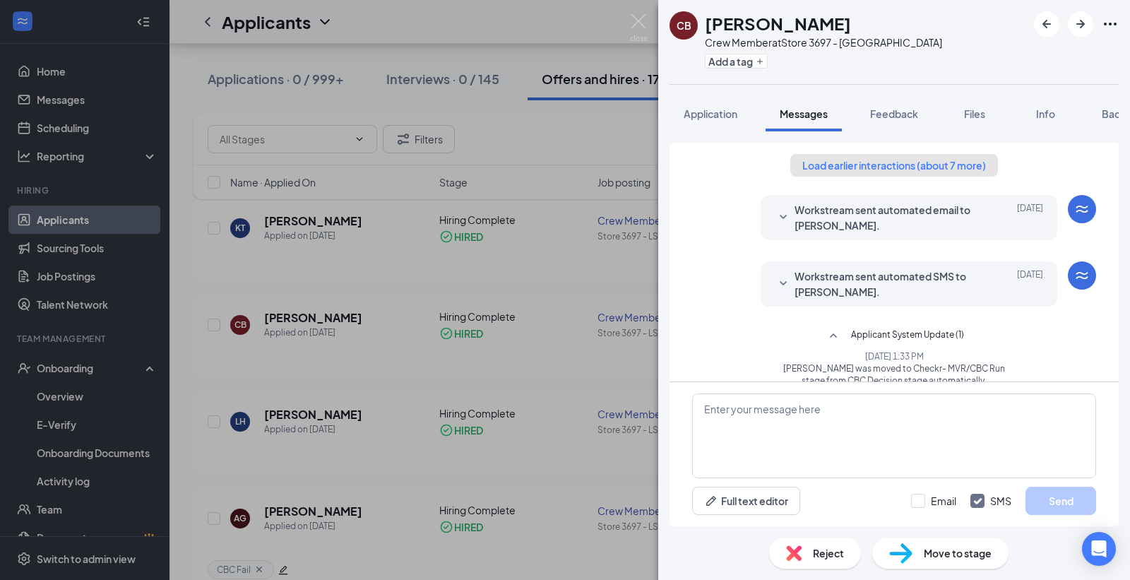
click at [832, 165] on button "Load earlier interactions (about 7 more)" at bounding box center [894, 165] width 208 height 23
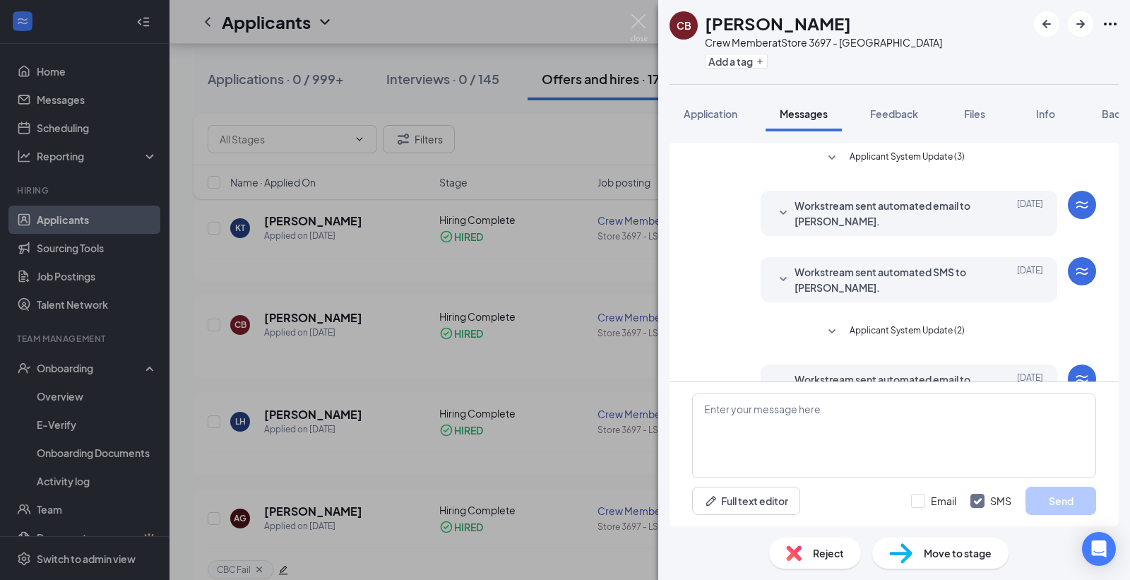
click at [775, 208] on icon "SmallChevronDown" at bounding box center [783, 213] width 17 height 17
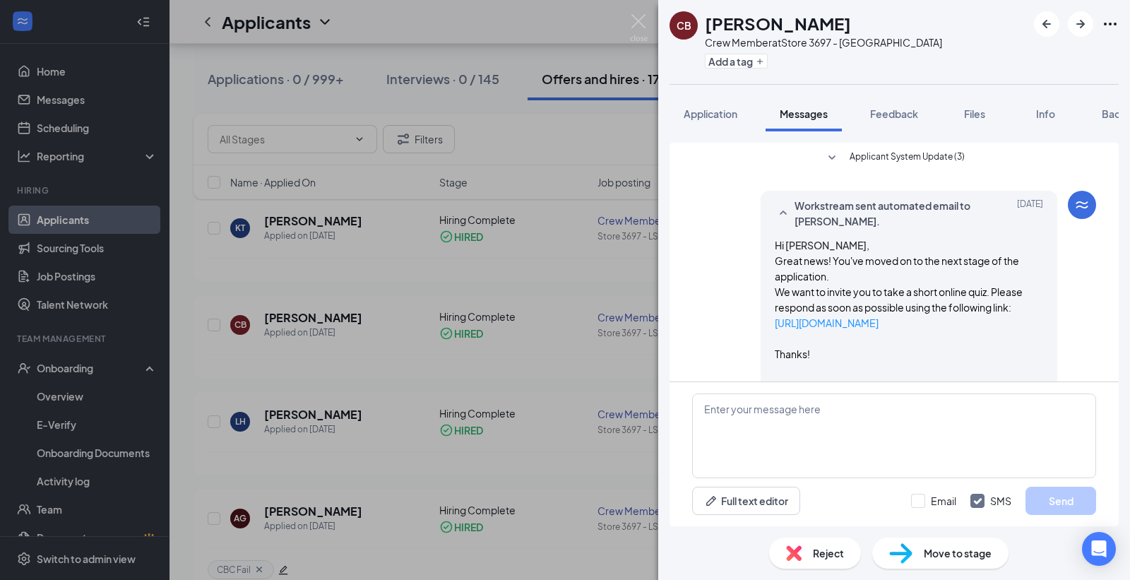
scroll to position [157, 0]
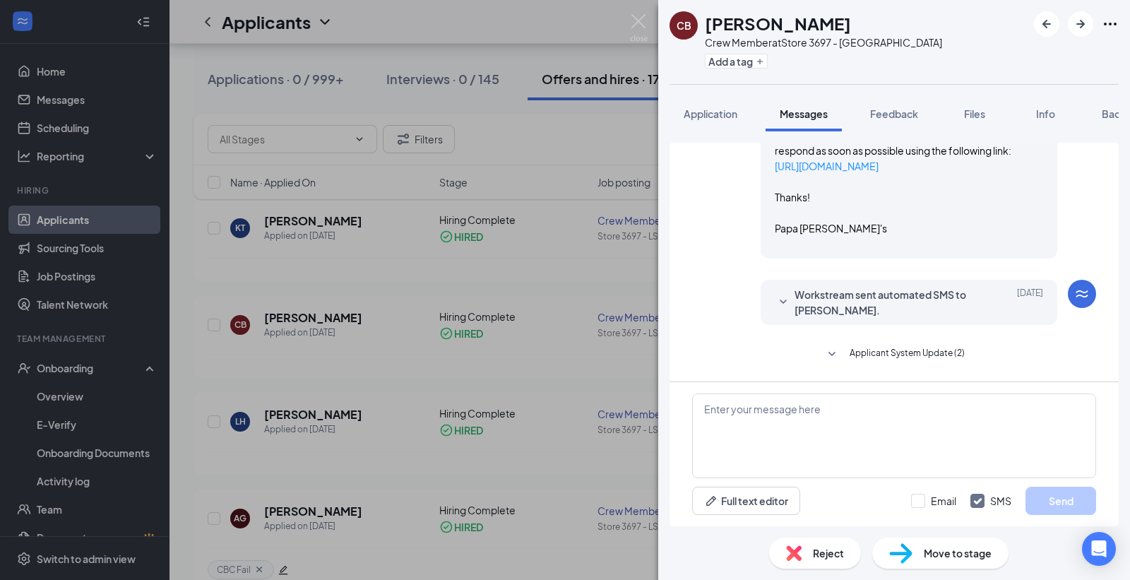
click at [775, 297] on icon "SmallChevronDown" at bounding box center [783, 302] width 17 height 17
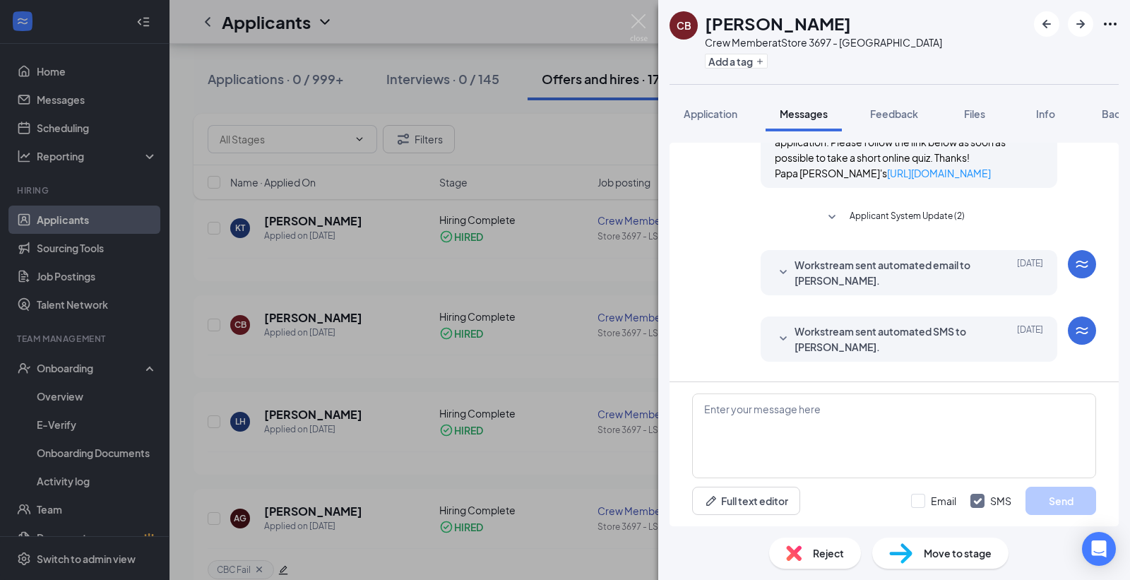
scroll to position [392, 0]
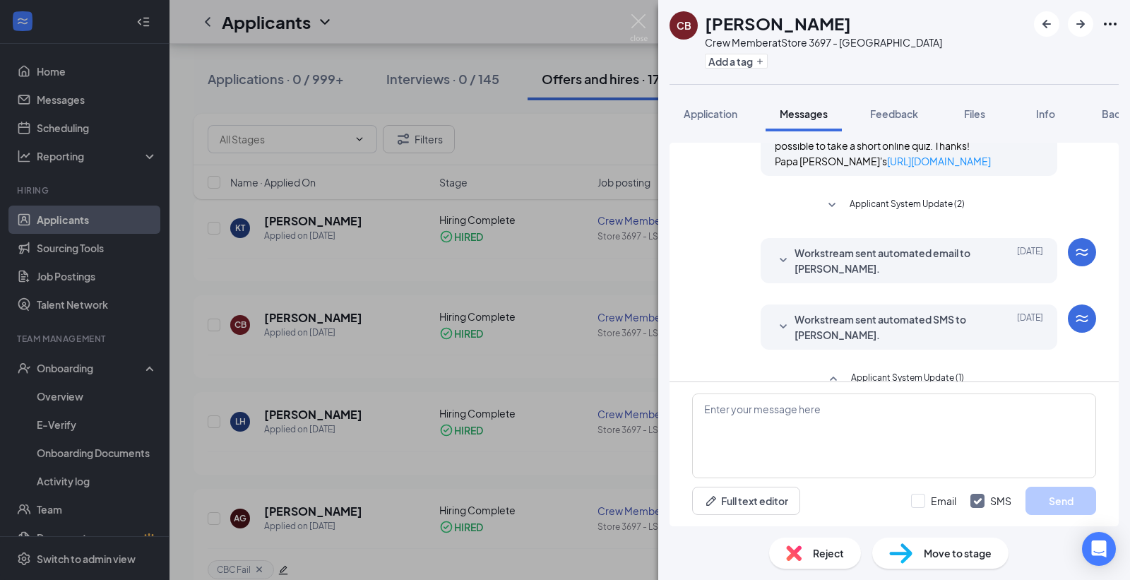
click at [775, 269] on icon "SmallChevronDown" at bounding box center [783, 260] width 17 height 17
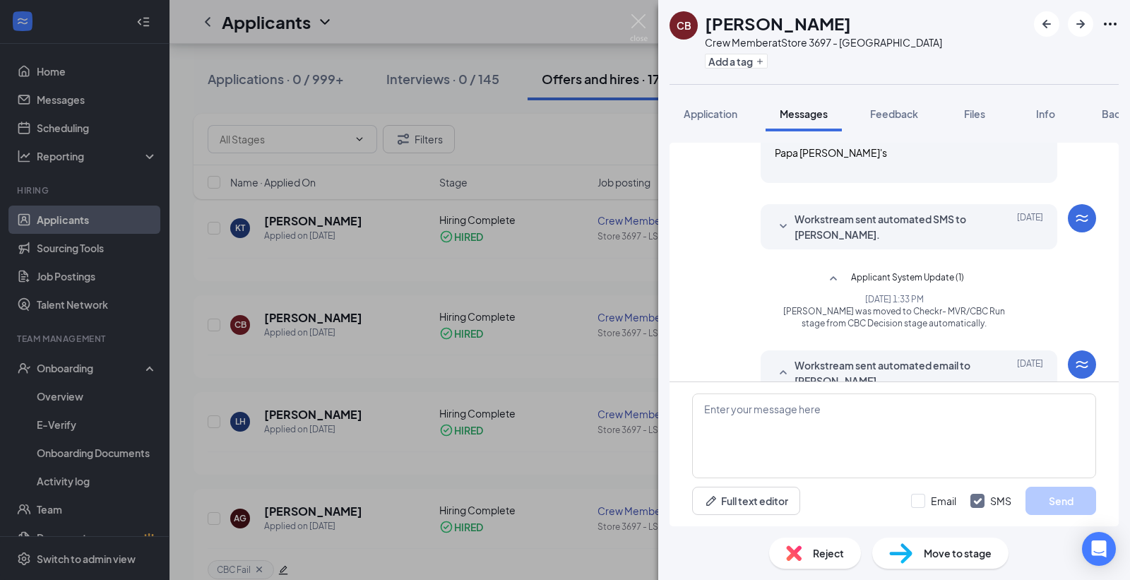
scroll to position [706, 0]
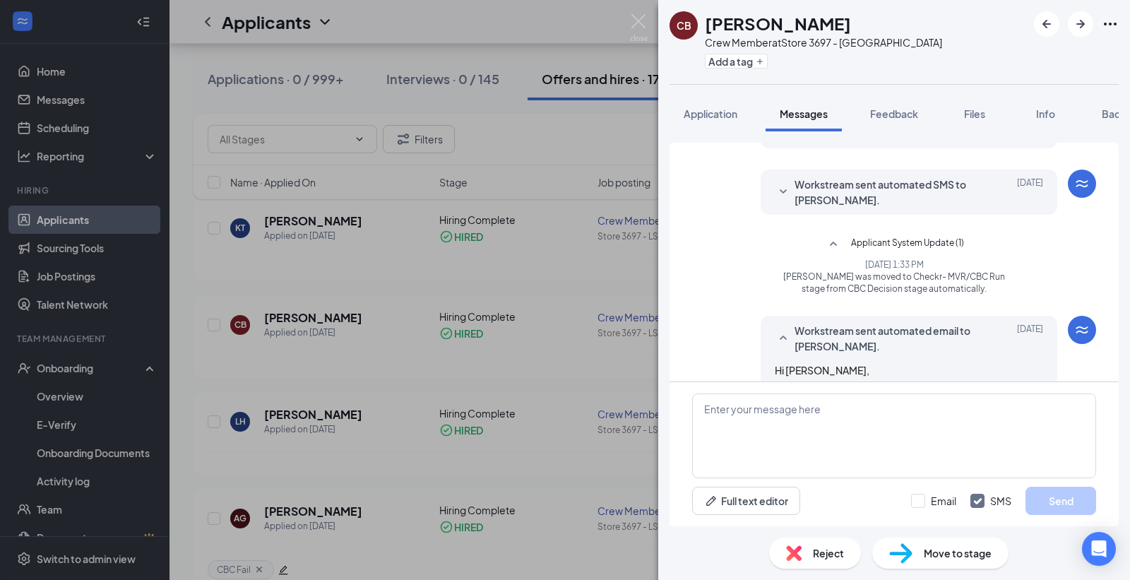
click at [775, 201] on icon "SmallChevronDown" at bounding box center [783, 192] width 17 height 17
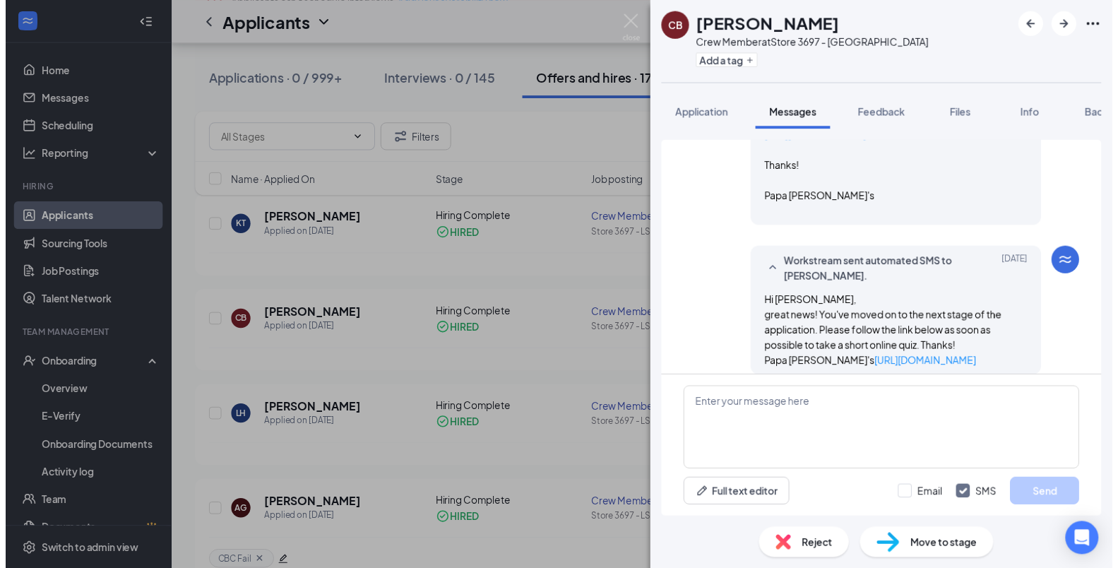
scroll to position [0, 0]
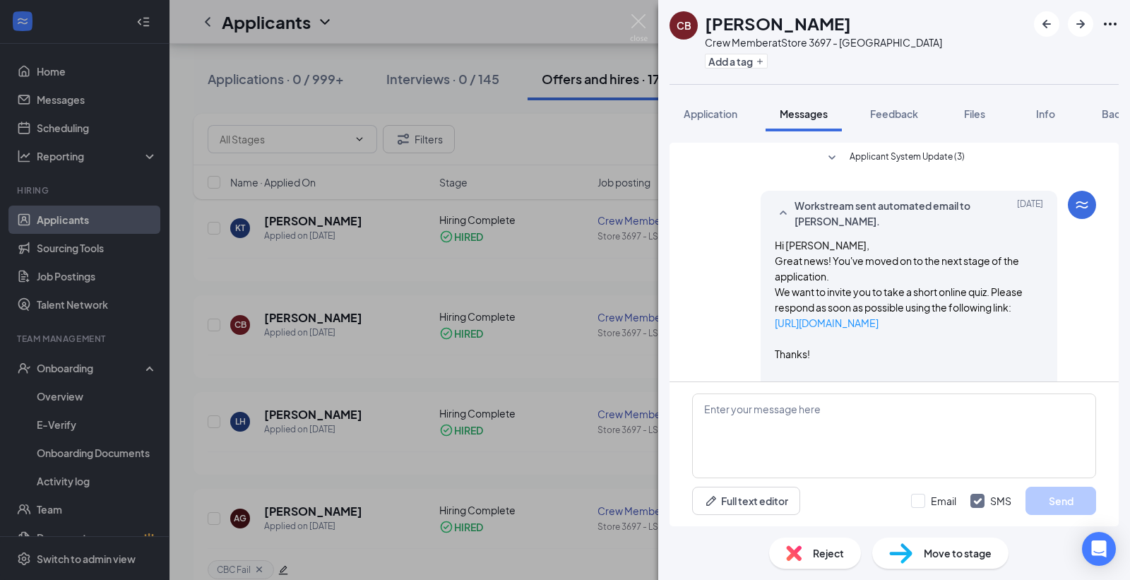
click at [878, 157] on span "Applicant System Update (3)" at bounding box center [906, 158] width 115 height 17
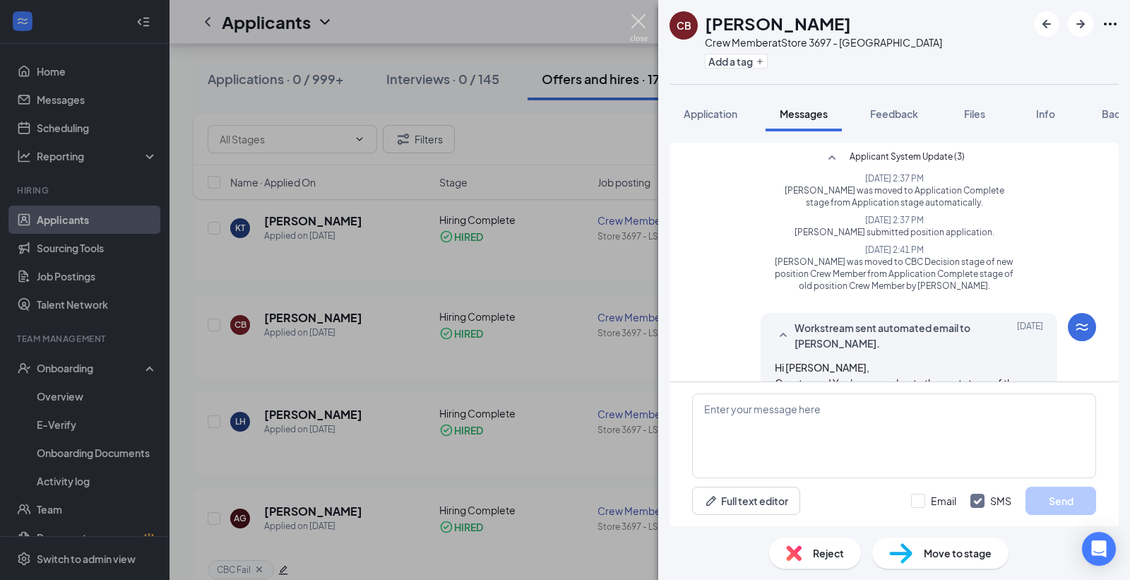
click at [643, 16] on img at bounding box center [639, 28] width 18 height 28
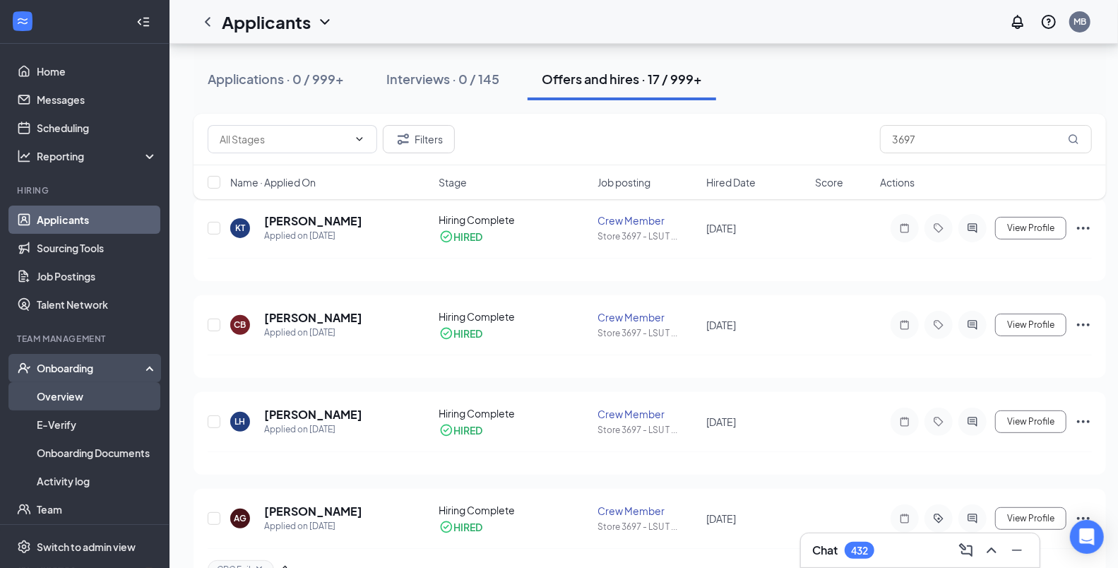
click at [71, 393] on link "Overview" at bounding box center [97, 396] width 121 height 28
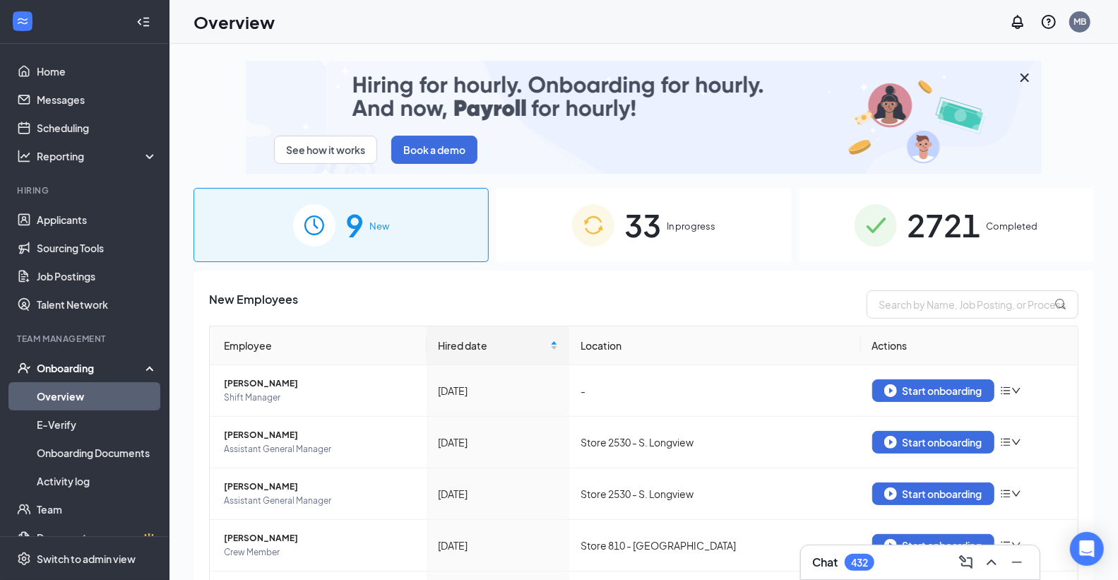
click at [640, 224] on span "33" at bounding box center [642, 225] width 37 height 49
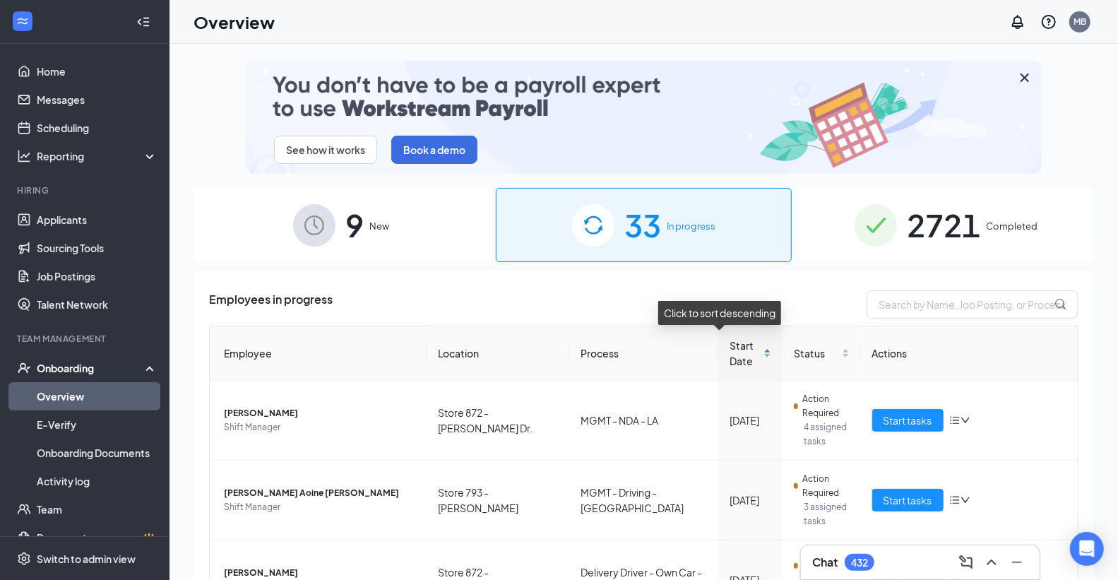
click at [743, 354] on div "Start Date" at bounding box center [750, 353] width 42 height 31
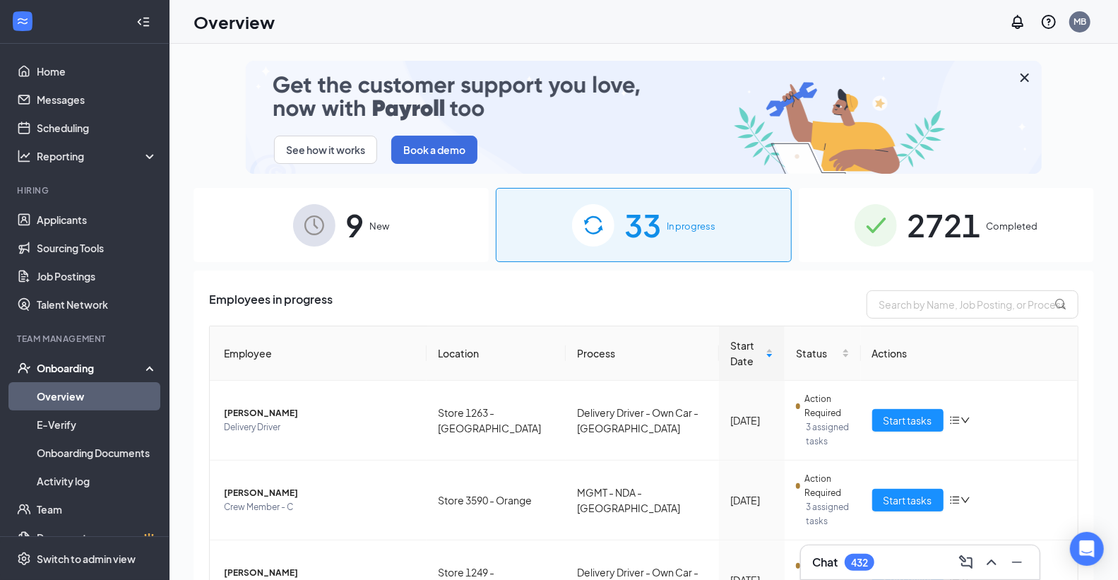
click at [948, 217] on span "2721" at bounding box center [943, 225] width 73 height 49
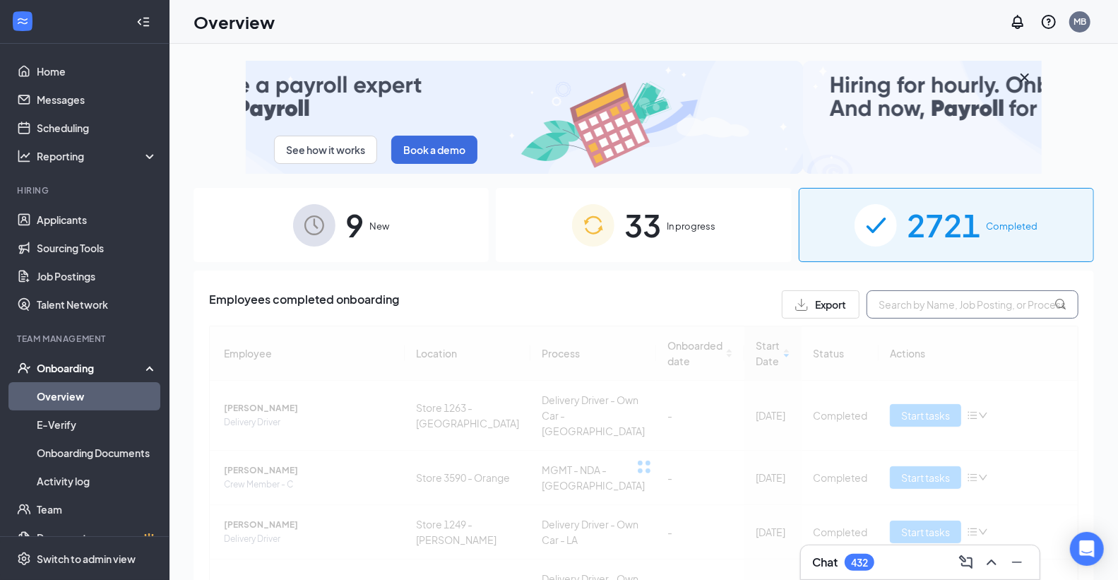
click at [936, 302] on input "text" at bounding box center [972, 304] width 212 height 28
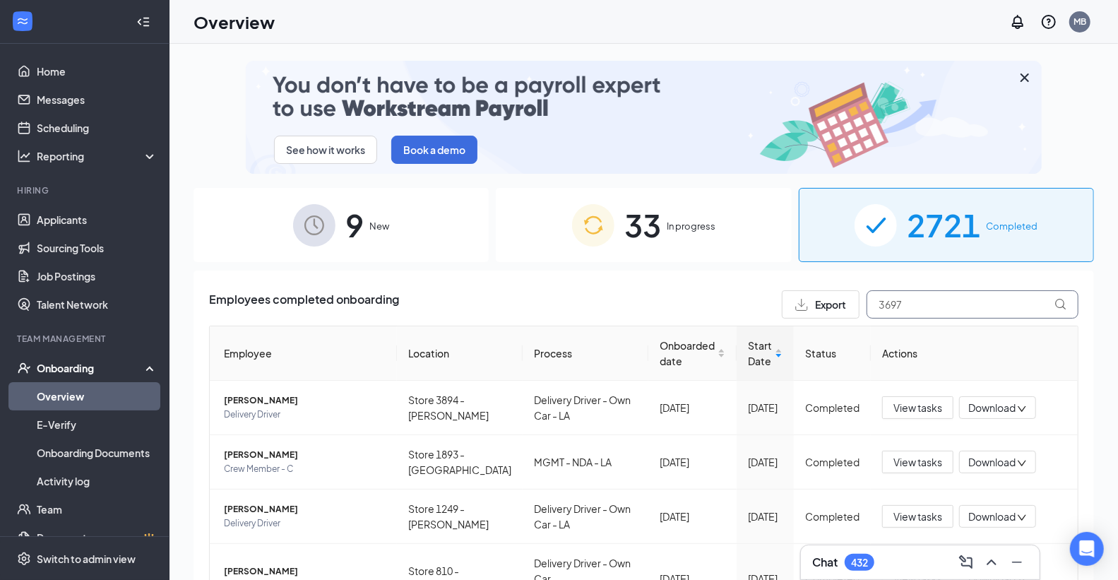
type input "3697"
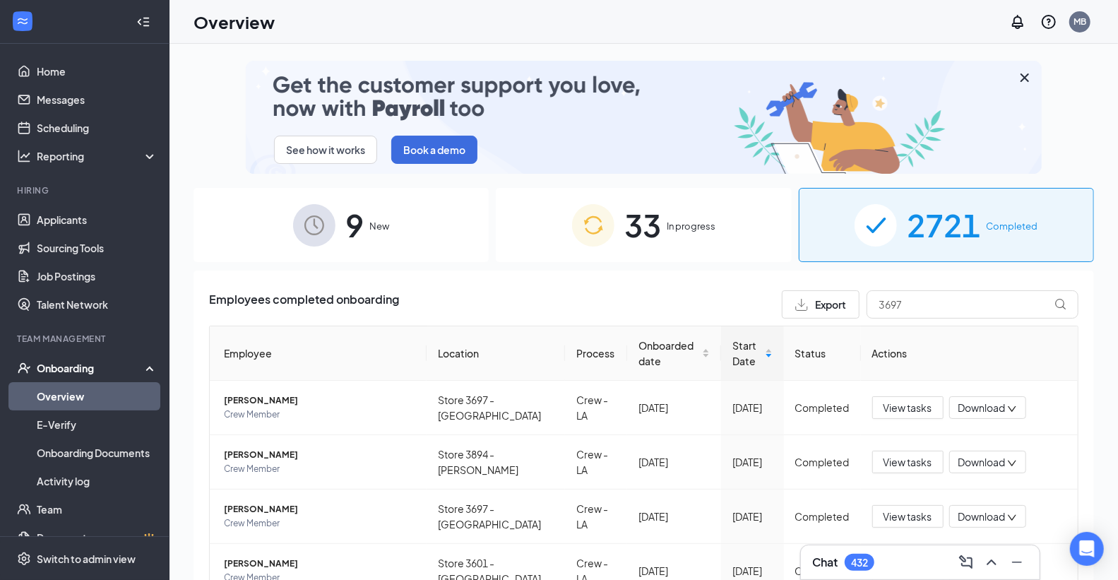
click at [202, 217] on div "9 New" at bounding box center [340, 225] width 295 height 74
